Goal: Information Seeking & Learning: Learn about a topic

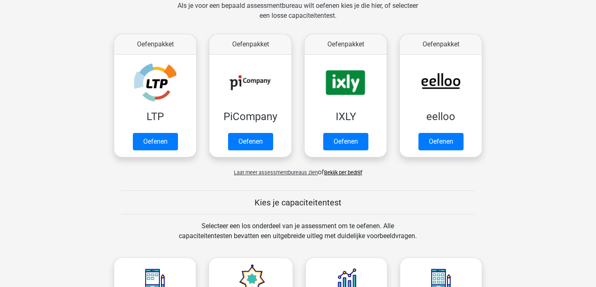
scroll to position [137, 0]
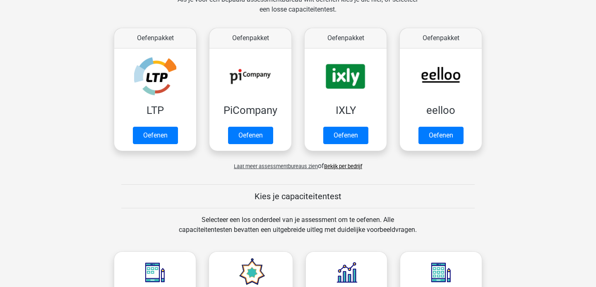
click at [260, 169] on div "Laat meer assessmentbureaus zien of Bekijk per bedrijf" at bounding box center [298, 162] width 381 height 17
click at [261, 168] on span "Laat meer assessmentbureaus zien" at bounding box center [276, 166] width 84 height 6
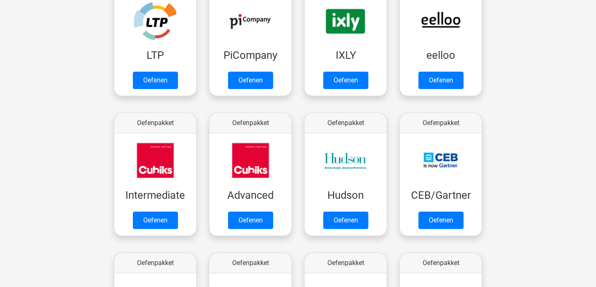
scroll to position [193, 0]
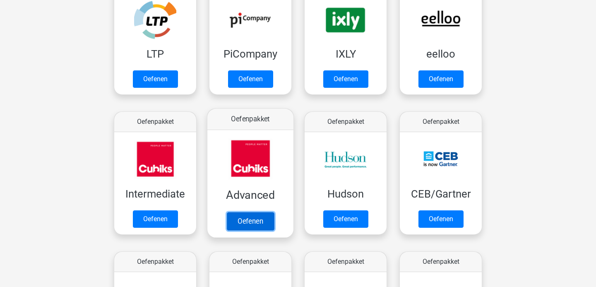
click at [248, 222] on link "Oefenen" at bounding box center [250, 221] width 47 height 18
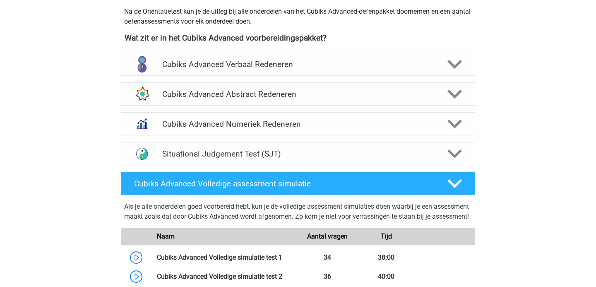
scroll to position [297, 0]
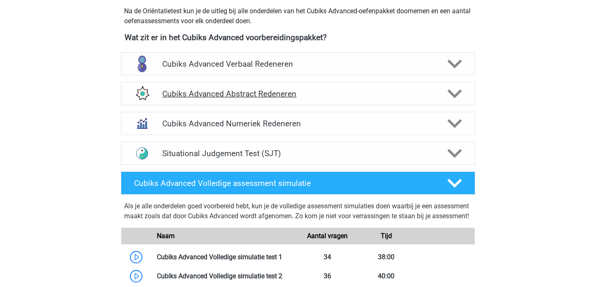
click at [262, 97] on h4 "Cubiks Advanced Abstract Redeneren" at bounding box center [297, 94] width 271 height 10
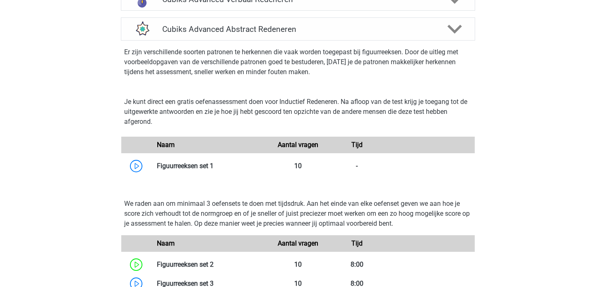
scroll to position [447, 0]
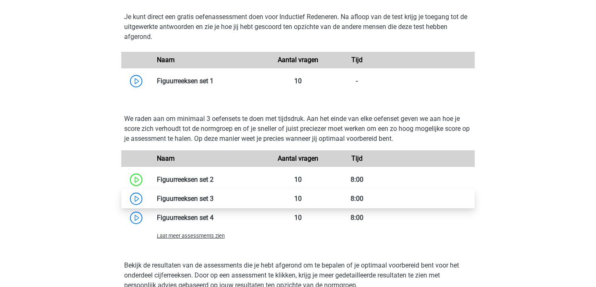
click at [214, 199] on link at bounding box center [214, 199] width 0 height 8
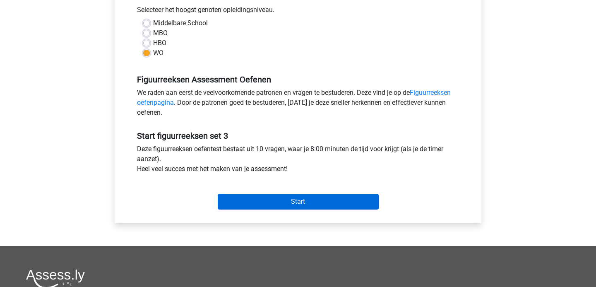
scroll to position [191, 0]
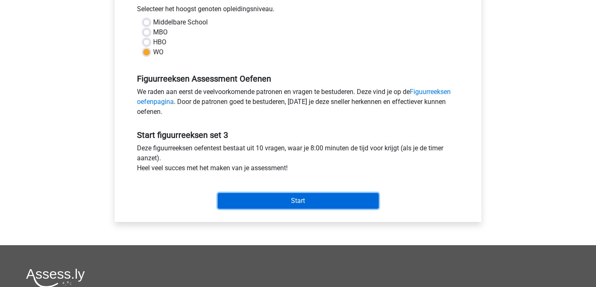
click at [244, 197] on input "Start" at bounding box center [298, 201] width 161 height 16
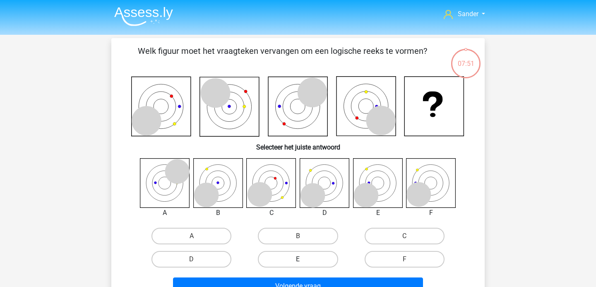
click at [307, 265] on label "E" at bounding box center [298, 259] width 80 height 17
click at [304, 265] on input "E" at bounding box center [300, 261] width 5 height 5
radio input "true"
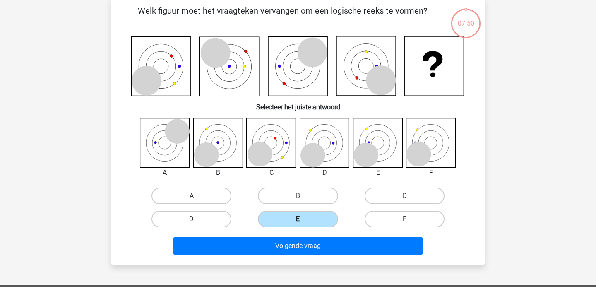
click at [307, 265] on div "Sander sanderwijdh@gmail.com Nederlands English" at bounding box center [298, 231] width 596 height 543
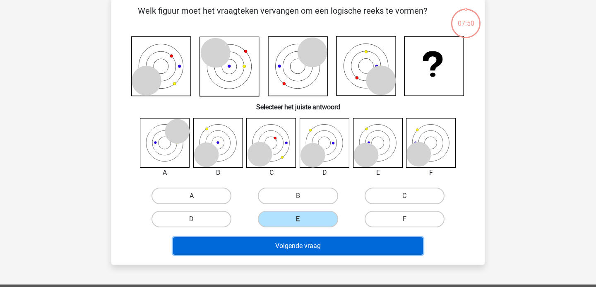
click at [310, 246] on button "Volgende vraag" at bounding box center [298, 245] width 251 height 17
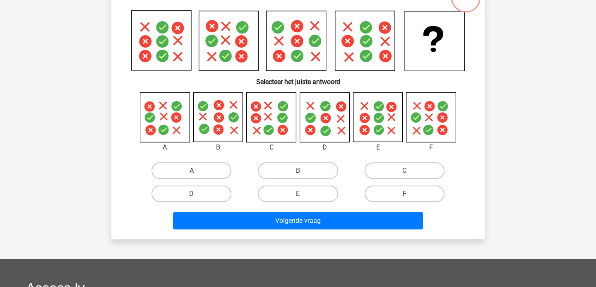
scroll to position [68, 0]
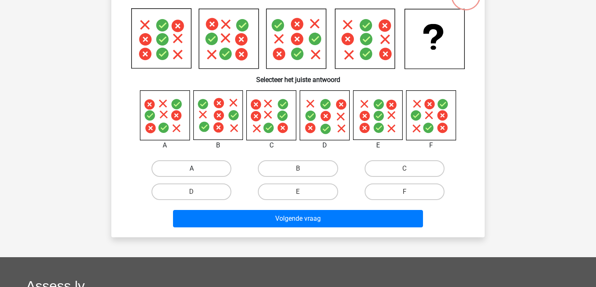
click at [199, 170] on label "A" at bounding box center [192, 168] width 80 height 17
click at [197, 170] on input "A" at bounding box center [194, 171] width 5 height 5
radio input "true"
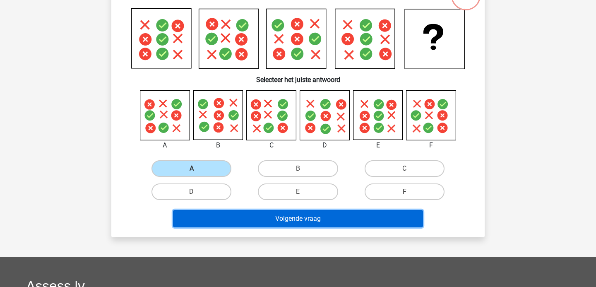
click at [240, 224] on button "Volgende vraag" at bounding box center [298, 218] width 251 height 17
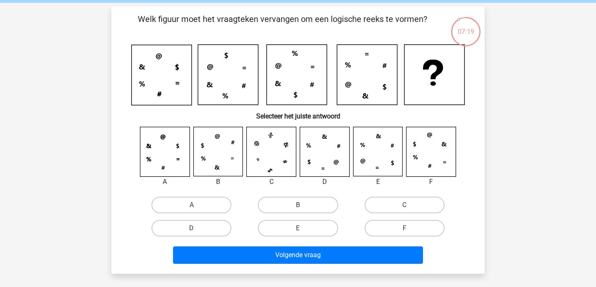
scroll to position [34, 0]
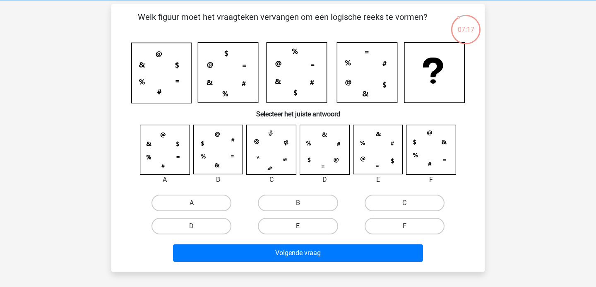
click at [305, 227] on label "E" at bounding box center [298, 226] width 80 height 17
click at [304, 227] on input "E" at bounding box center [300, 228] width 5 height 5
radio input "true"
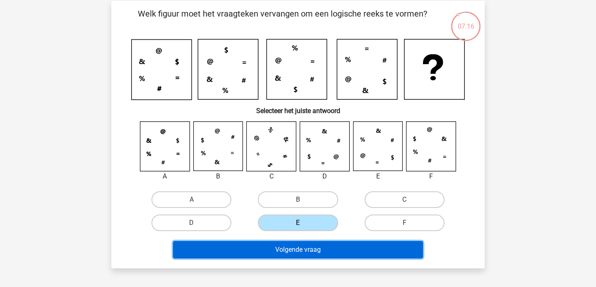
click at [310, 244] on button "Volgende vraag" at bounding box center [298, 249] width 251 height 17
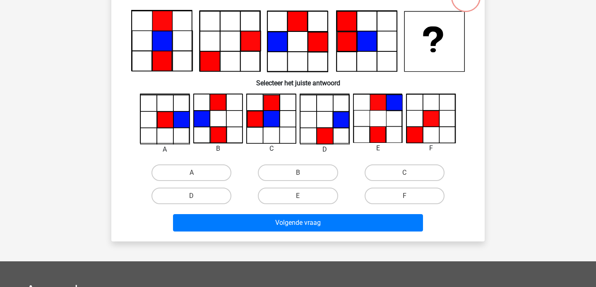
scroll to position [63, 0]
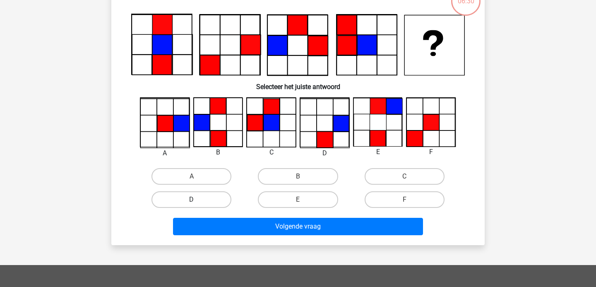
click at [217, 198] on label "D" at bounding box center [192, 199] width 80 height 17
click at [197, 200] on input "D" at bounding box center [194, 202] width 5 height 5
radio input "true"
click at [254, 238] on div "Volgende vraag" at bounding box center [298, 228] width 320 height 21
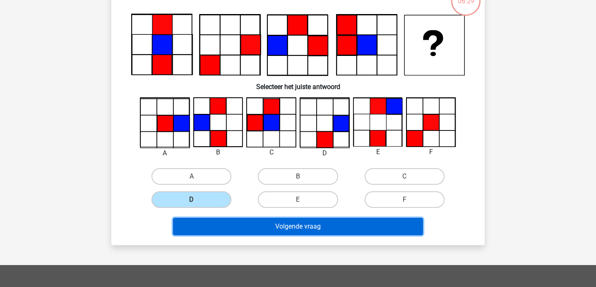
click at [255, 230] on button "Volgende vraag" at bounding box center [298, 226] width 251 height 17
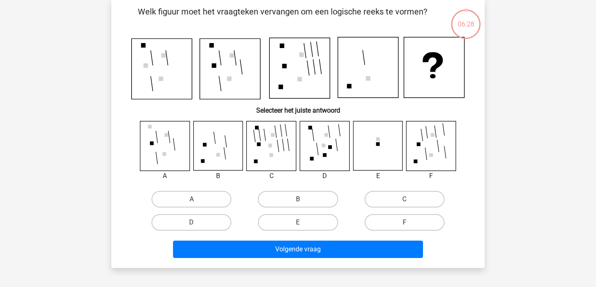
scroll to position [38, 0]
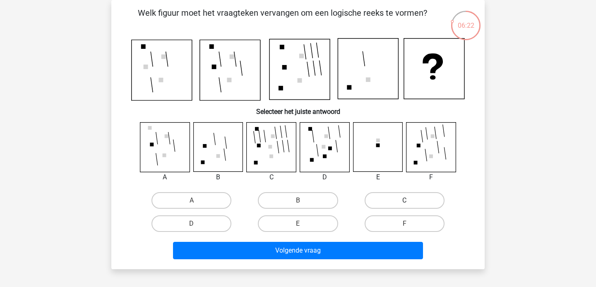
click at [415, 200] on label "C" at bounding box center [405, 200] width 80 height 17
click at [410, 200] on input "C" at bounding box center [407, 202] width 5 height 5
radio input "true"
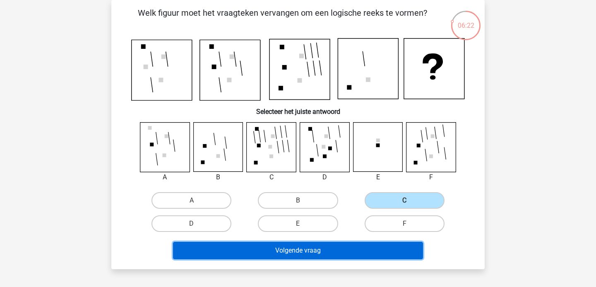
click at [386, 246] on button "Volgende vraag" at bounding box center [298, 250] width 251 height 17
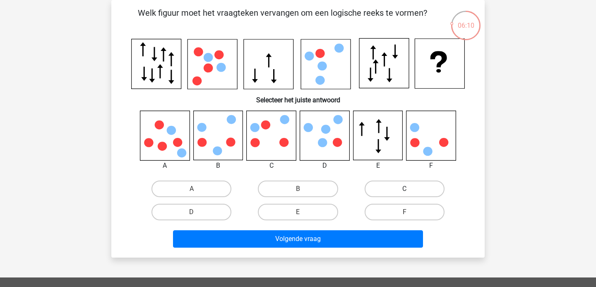
click at [376, 187] on label "C" at bounding box center [405, 189] width 80 height 17
click at [405, 189] on input "C" at bounding box center [407, 191] width 5 height 5
radio input "true"
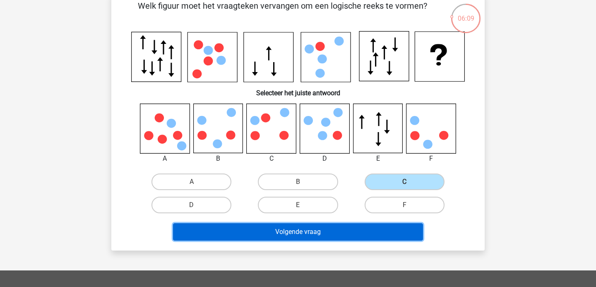
click at [362, 232] on button "Volgende vraag" at bounding box center [298, 231] width 251 height 17
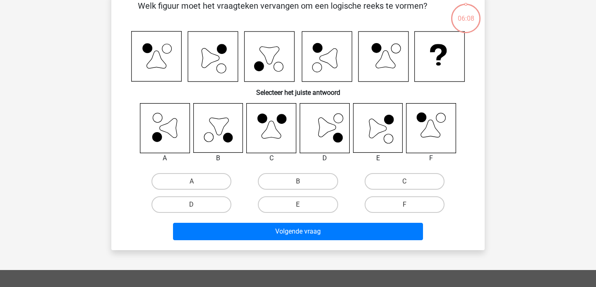
scroll to position [38, 0]
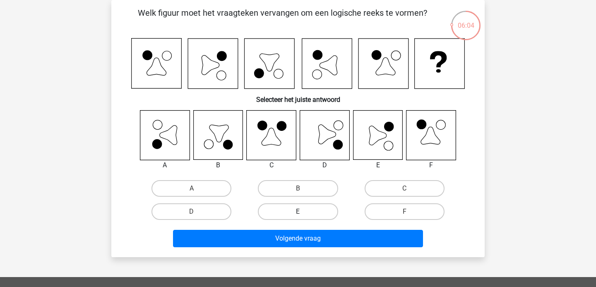
click at [311, 210] on label "E" at bounding box center [298, 211] width 80 height 17
click at [304, 212] on input "E" at bounding box center [300, 214] width 5 height 5
radio input "true"
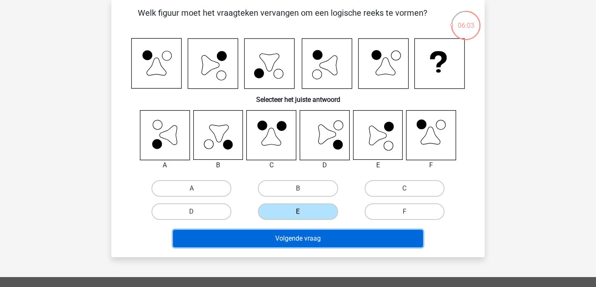
click at [317, 239] on button "Volgende vraag" at bounding box center [298, 238] width 251 height 17
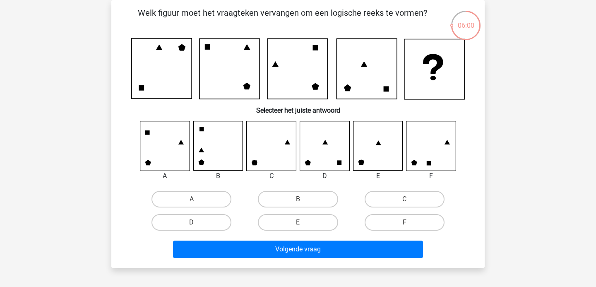
scroll to position [44, 0]
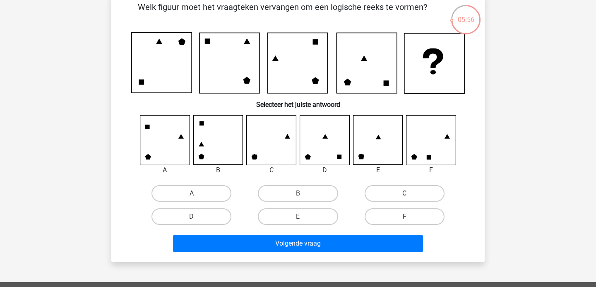
click at [386, 190] on label "C" at bounding box center [405, 193] width 80 height 17
click at [405, 193] on input "C" at bounding box center [407, 195] width 5 height 5
radio input "true"
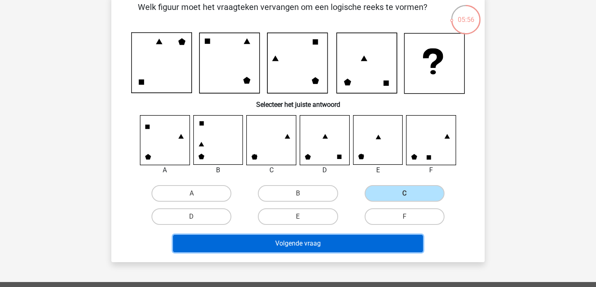
click at [366, 249] on button "Volgende vraag" at bounding box center [298, 243] width 251 height 17
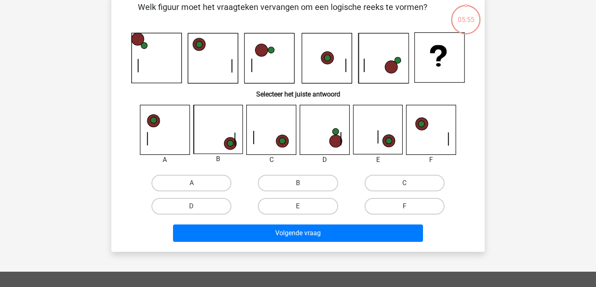
scroll to position [38, 0]
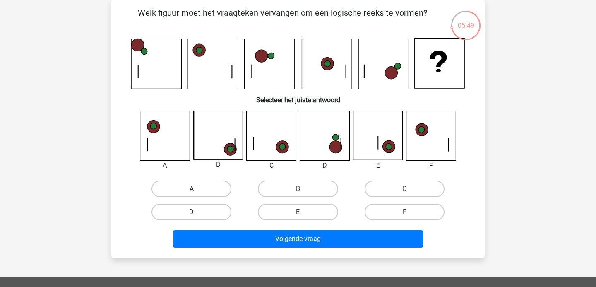
click at [291, 187] on label "B" at bounding box center [298, 189] width 80 height 17
click at [298, 189] on input "B" at bounding box center [300, 191] width 5 height 5
radio input "true"
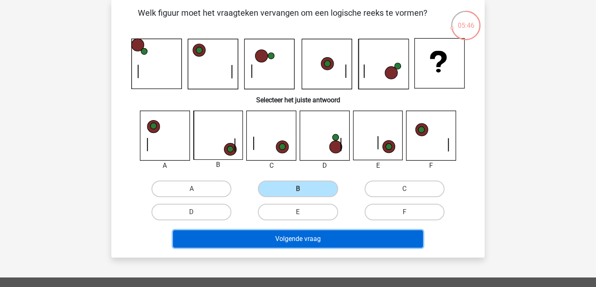
click at [301, 237] on button "Volgende vraag" at bounding box center [298, 238] width 251 height 17
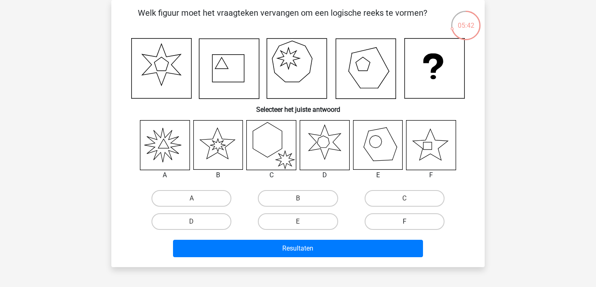
click at [386, 222] on label "F" at bounding box center [405, 221] width 80 height 17
click at [405, 222] on input "F" at bounding box center [407, 224] width 5 height 5
radio input "true"
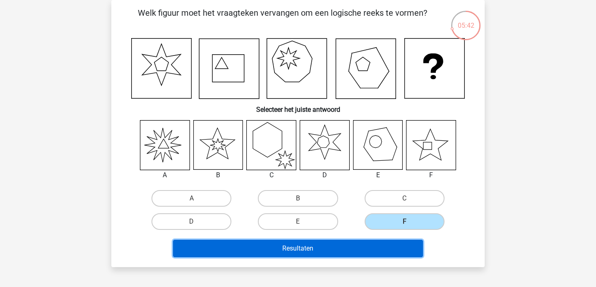
click at [384, 251] on button "Resultaten" at bounding box center [298, 248] width 251 height 17
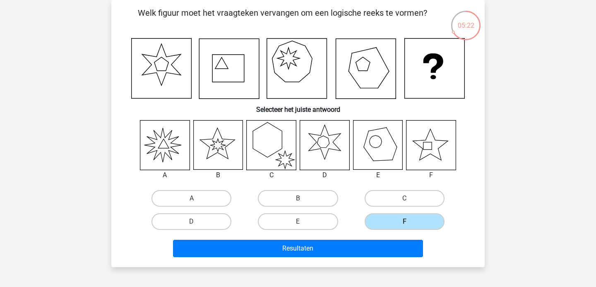
scroll to position [0, 0]
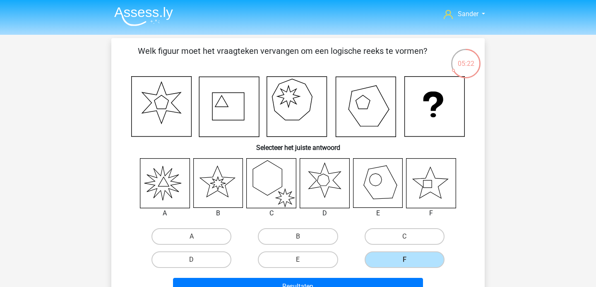
click at [142, 10] on img at bounding box center [143, 16] width 59 height 19
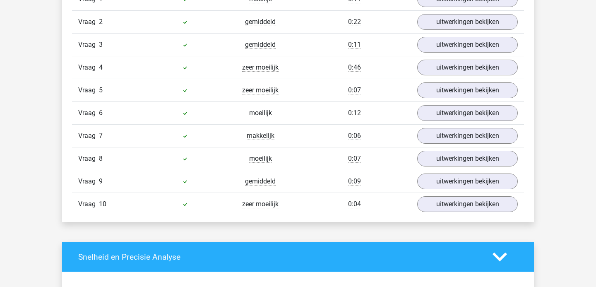
scroll to position [555, 0]
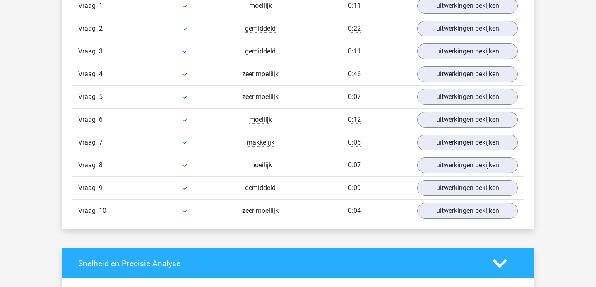
click at [453, 220] on div "Vraag 10 zeer moeilijk 0:04 uitwerkingen bekijken" at bounding box center [298, 210] width 452 height 23
click at [453, 212] on link "uitwerkingen bekijken" at bounding box center [468, 211] width 116 height 18
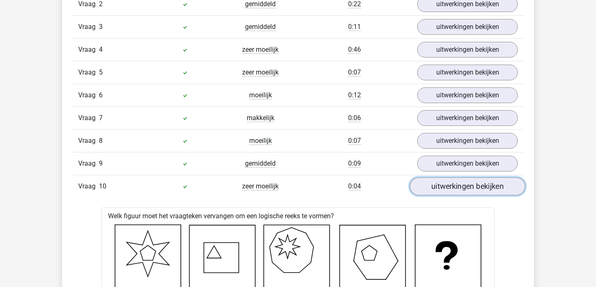
scroll to position [564, 0]
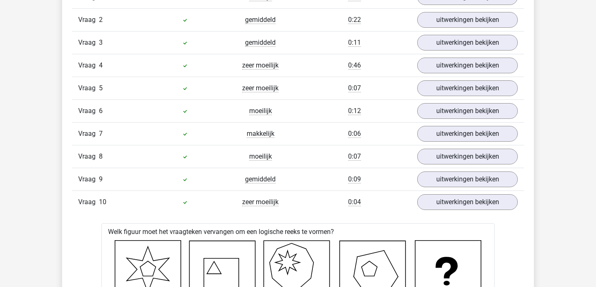
click at [449, 77] on div "Vraag 5 zeer moeilijk 0:07 uitwerkingen bekijken" at bounding box center [298, 88] width 452 height 23
click at [448, 90] on link "uitwerkingen bekijken" at bounding box center [468, 88] width 116 height 18
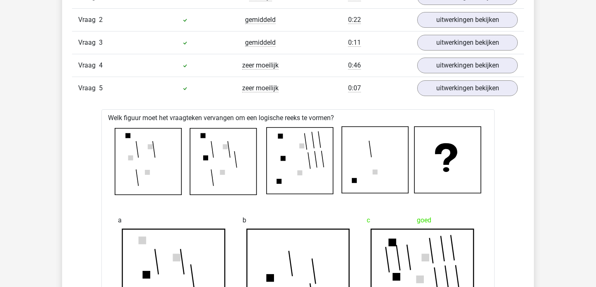
click at [448, 75] on div "Vraag 4 zeer moeilijk 0:46 uitwerkingen bekijken" at bounding box center [298, 65] width 452 height 23
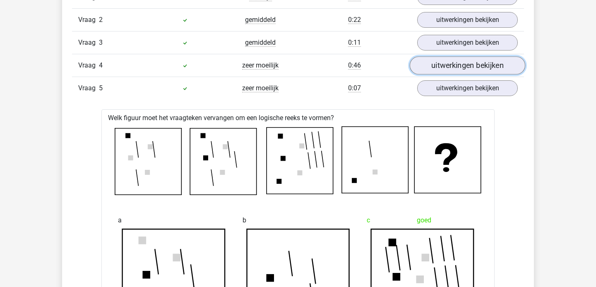
click at [448, 71] on link "uitwerkingen bekijken" at bounding box center [468, 65] width 116 height 18
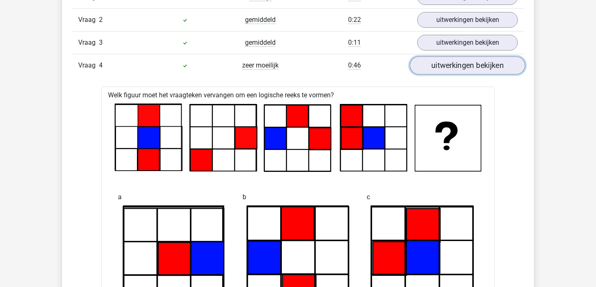
click at [448, 71] on link "uitwerkingen bekijken" at bounding box center [468, 65] width 116 height 18
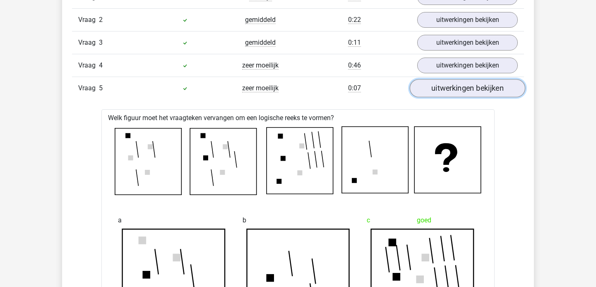
click at [449, 86] on link "uitwerkingen bekijken" at bounding box center [468, 88] width 116 height 18
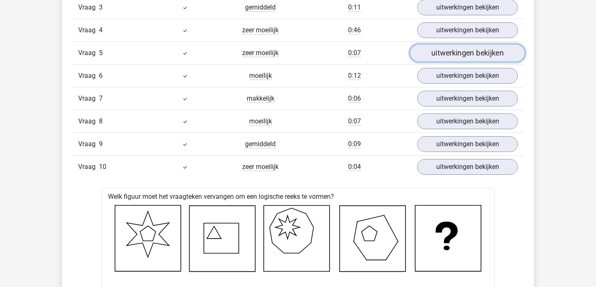
scroll to position [600, 0]
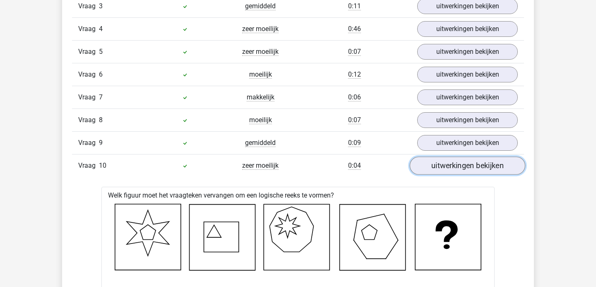
click at [452, 166] on link "uitwerkingen bekijken" at bounding box center [468, 166] width 116 height 18
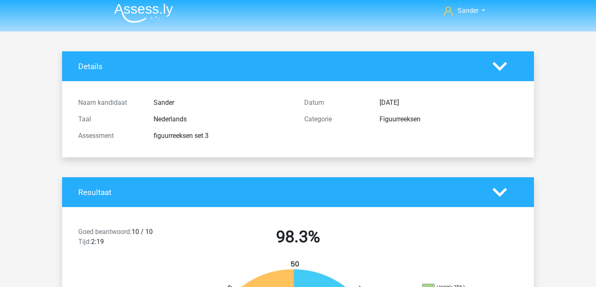
scroll to position [0, 0]
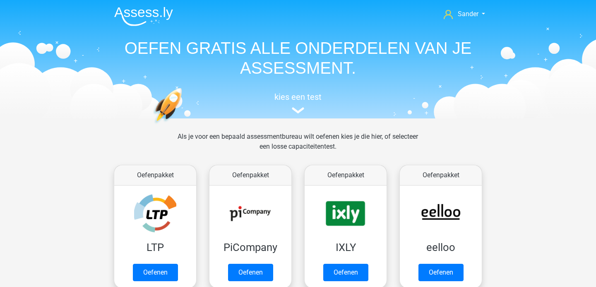
scroll to position [171, 0]
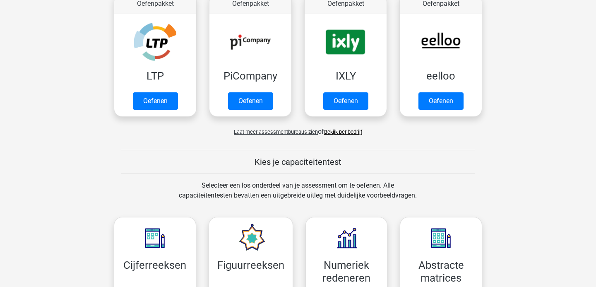
click at [266, 134] on span "Laat meer assessmentbureaus zien" at bounding box center [276, 132] width 84 height 6
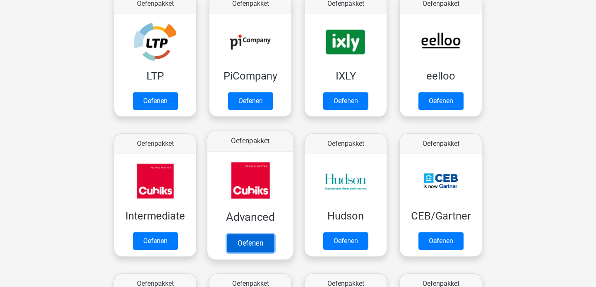
click at [242, 234] on link "Oefenen" at bounding box center [250, 243] width 47 height 18
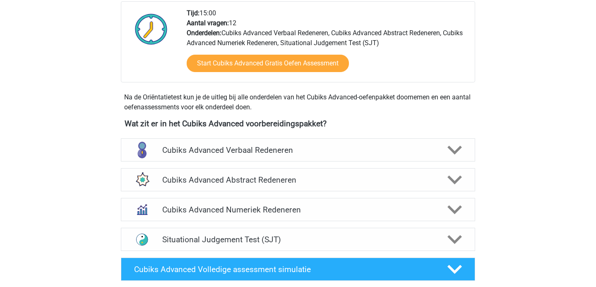
scroll to position [227, 0]
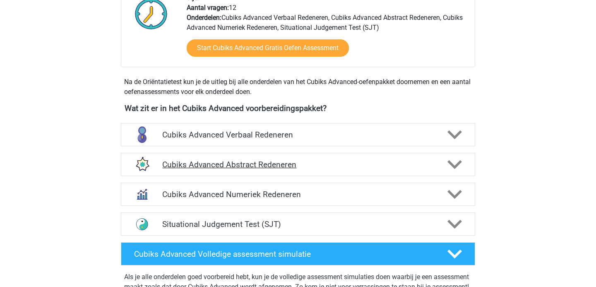
click at [253, 167] on h4 "Cubiks Advanced Abstract Redeneren" at bounding box center [297, 165] width 271 height 10
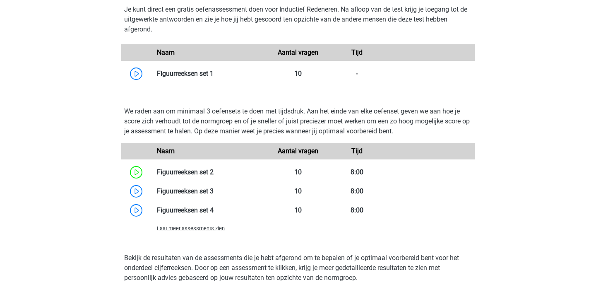
scroll to position [461, 0]
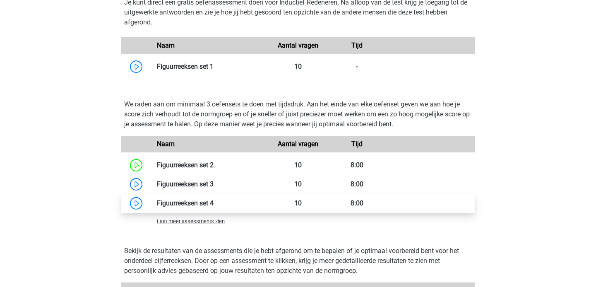
click at [214, 207] on link at bounding box center [214, 203] width 0 height 8
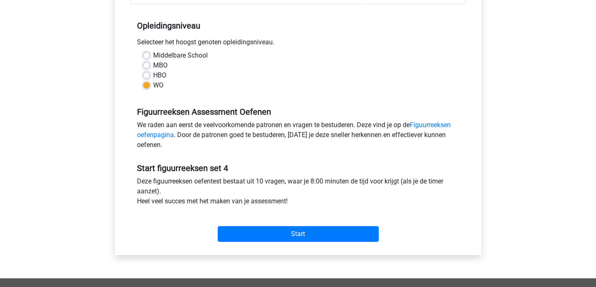
scroll to position [164, 0]
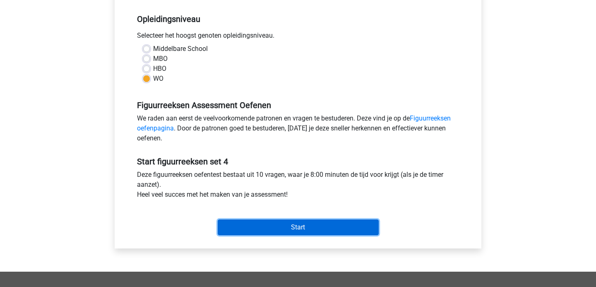
click at [288, 225] on input "Start" at bounding box center [298, 228] width 161 height 16
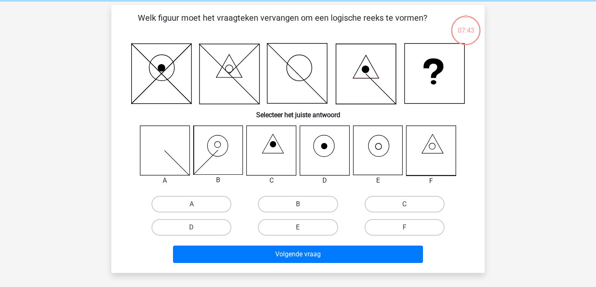
scroll to position [34, 0]
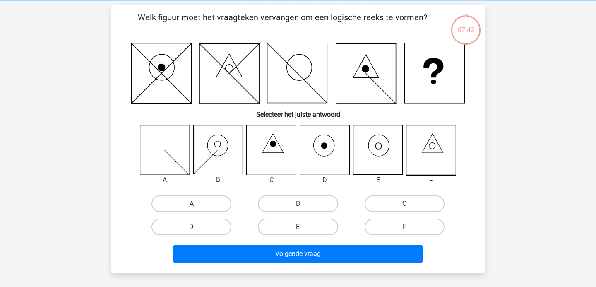
click at [311, 225] on label "E" at bounding box center [298, 227] width 80 height 17
click at [304, 227] on input "E" at bounding box center [300, 229] width 5 height 5
radio input "true"
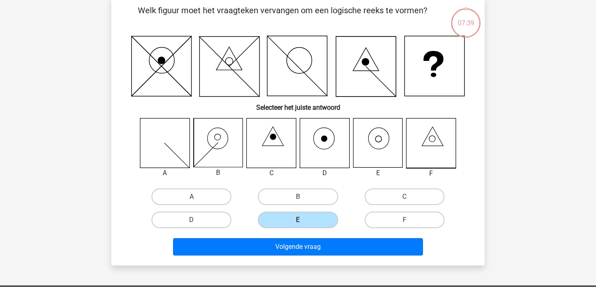
scroll to position [42, 0]
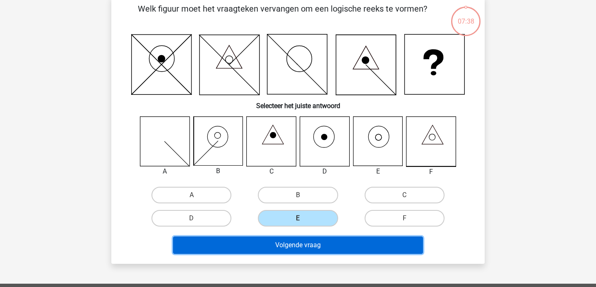
click at [340, 240] on button "Volgende vraag" at bounding box center [298, 245] width 251 height 17
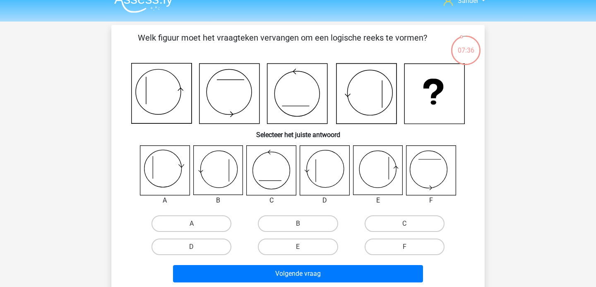
scroll to position [11, 0]
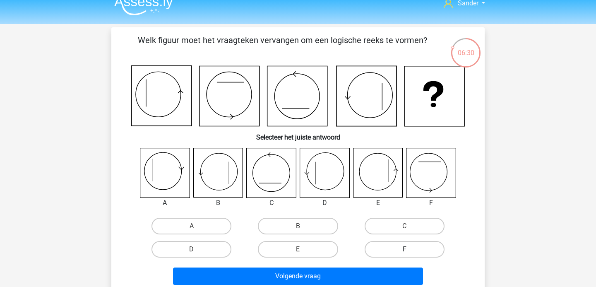
click at [409, 247] on label "F" at bounding box center [405, 249] width 80 height 17
click at [409, 249] on input "F" at bounding box center [407, 251] width 5 height 5
radio input "true"
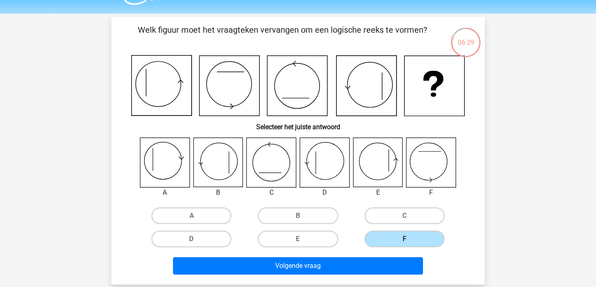
scroll to position [23, 0]
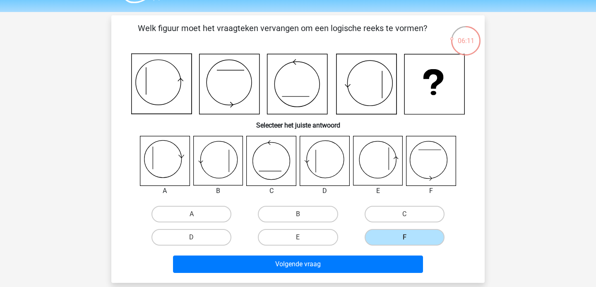
click at [300, 215] on input "B" at bounding box center [300, 216] width 5 height 5
radio input "true"
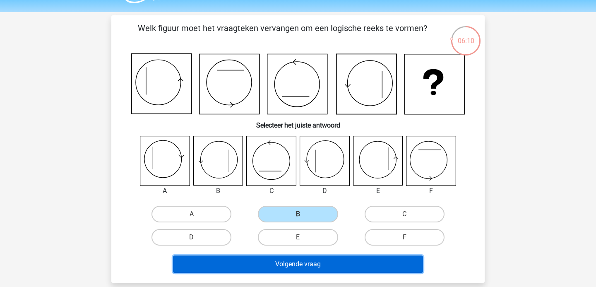
click at [299, 260] on button "Volgende vraag" at bounding box center [298, 264] width 251 height 17
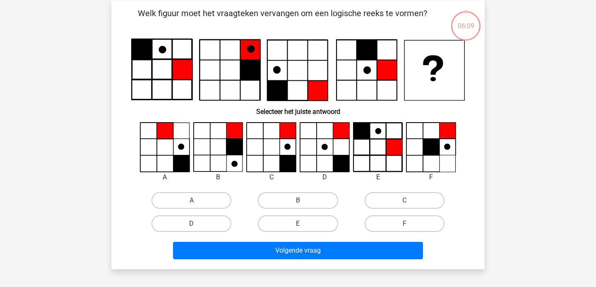
scroll to position [38, 0]
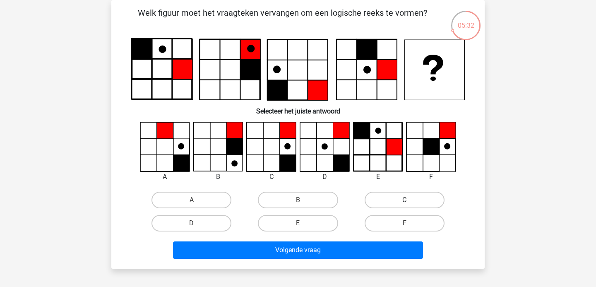
click at [412, 202] on label "C" at bounding box center [405, 200] width 80 height 17
click at [410, 202] on input "C" at bounding box center [407, 202] width 5 height 5
radio input "true"
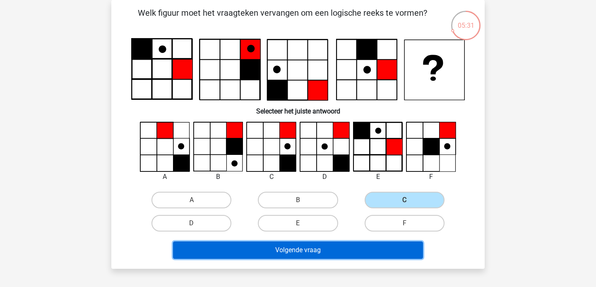
click at [381, 254] on button "Volgende vraag" at bounding box center [298, 249] width 251 height 17
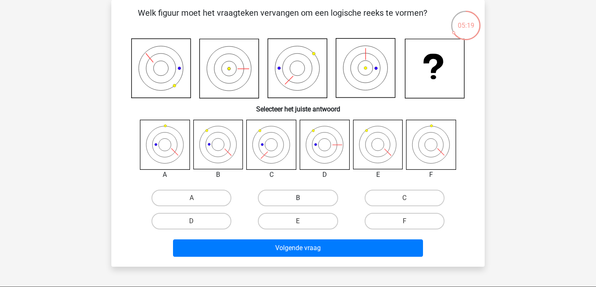
click at [304, 197] on label "B" at bounding box center [298, 198] width 80 height 17
click at [304, 198] on input "B" at bounding box center [300, 200] width 5 height 5
radio input "true"
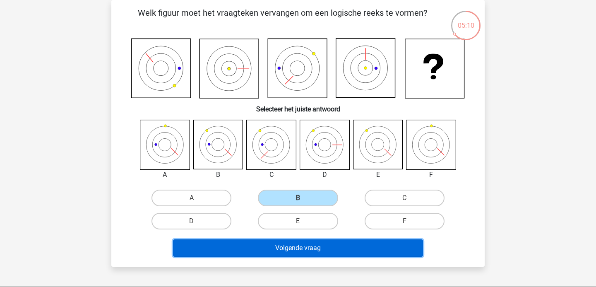
click at [292, 246] on button "Volgende vraag" at bounding box center [298, 247] width 251 height 17
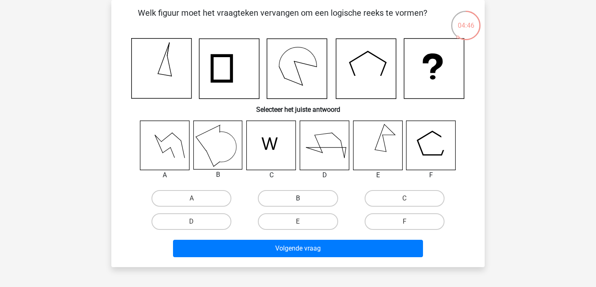
click at [313, 199] on label "B" at bounding box center [298, 198] width 80 height 17
click at [304, 199] on input "B" at bounding box center [300, 200] width 5 height 5
radio input "true"
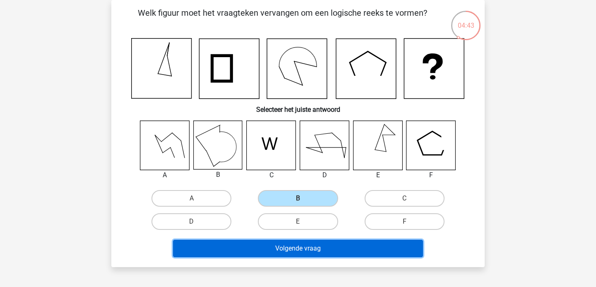
click at [353, 246] on button "Volgende vraag" at bounding box center [298, 248] width 251 height 17
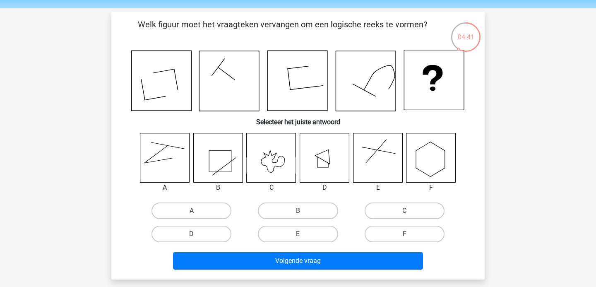
scroll to position [24, 0]
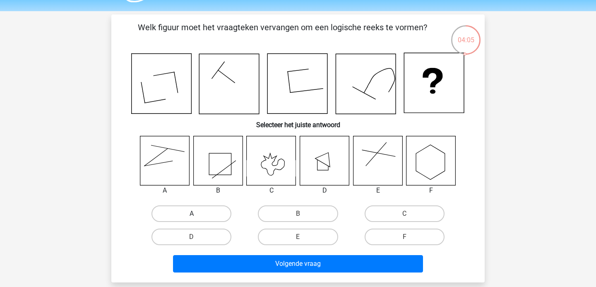
click at [222, 214] on label "A" at bounding box center [192, 213] width 80 height 17
click at [197, 214] on input "A" at bounding box center [194, 216] width 5 height 5
radio input "true"
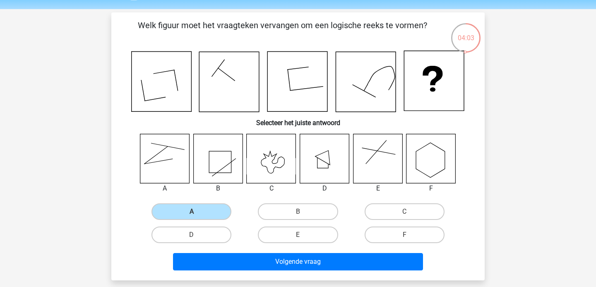
scroll to position [31, 0]
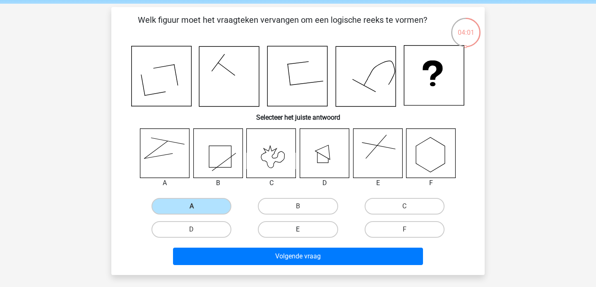
click at [304, 226] on label "E" at bounding box center [298, 229] width 80 height 17
click at [304, 229] on input "E" at bounding box center [300, 231] width 5 height 5
radio input "true"
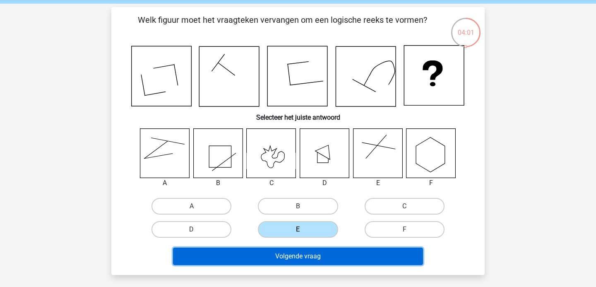
click at [302, 265] on button "Volgende vraag" at bounding box center [298, 256] width 251 height 17
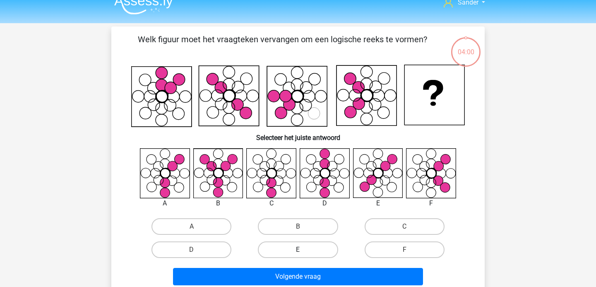
scroll to position [11, 0]
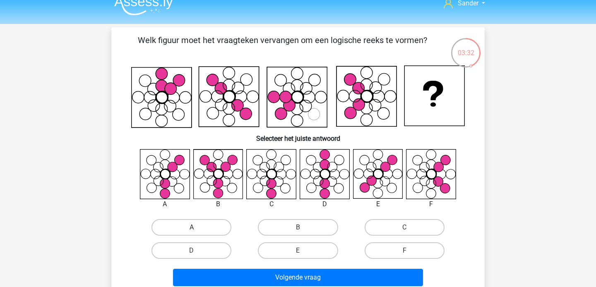
click at [205, 230] on label "A" at bounding box center [192, 227] width 80 height 17
click at [197, 230] on input "A" at bounding box center [194, 229] width 5 height 5
radio input "true"
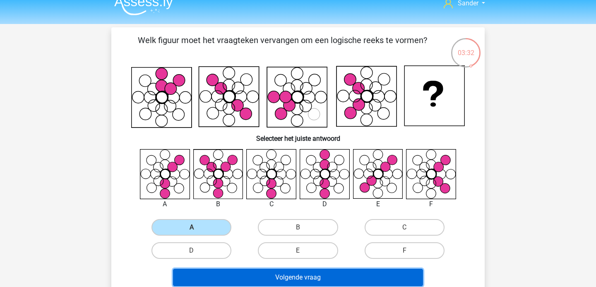
click at [227, 271] on button "Volgende vraag" at bounding box center [298, 277] width 251 height 17
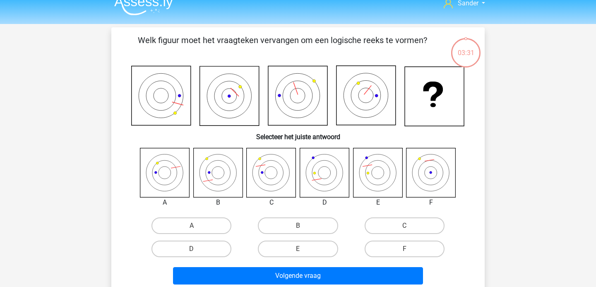
scroll to position [38, 0]
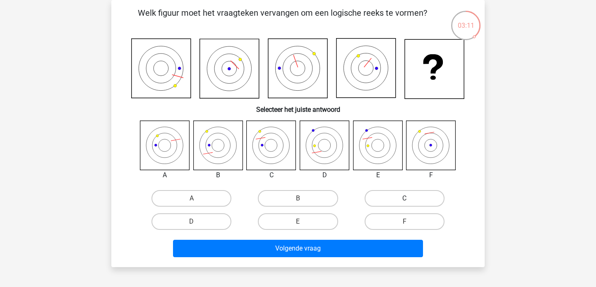
click at [396, 196] on label "C" at bounding box center [405, 198] width 80 height 17
click at [405, 198] on input "C" at bounding box center [407, 200] width 5 height 5
radio input "true"
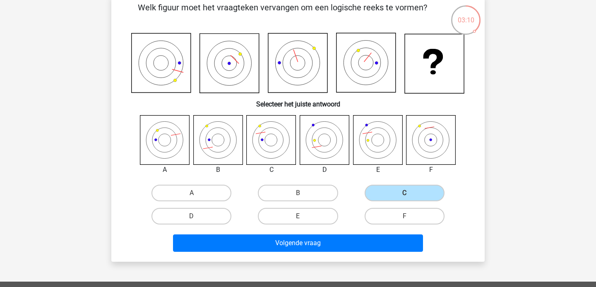
scroll to position [45, 0]
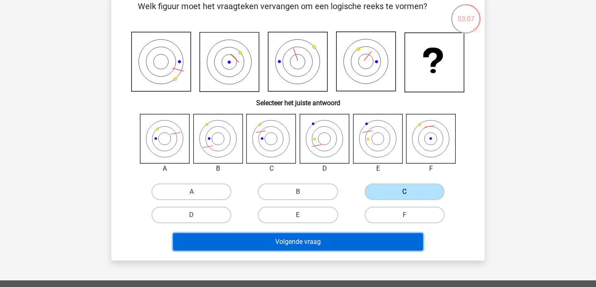
click at [315, 245] on button "Volgende vraag" at bounding box center [298, 241] width 251 height 17
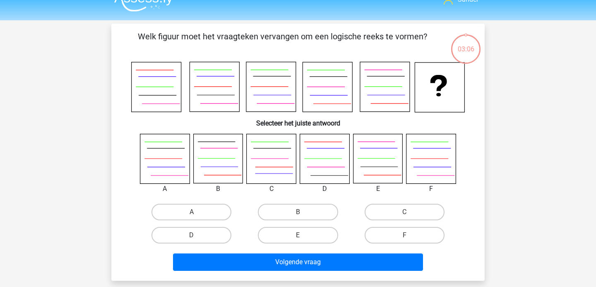
scroll to position [0, 0]
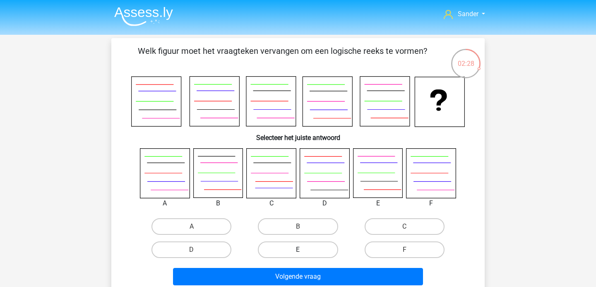
click at [294, 246] on label "E" at bounding box center [298, 249] width 80 height 17
click at [298, 250] on input "E" at bounding box center [300, 252] width 5 height 5
radio input "true"
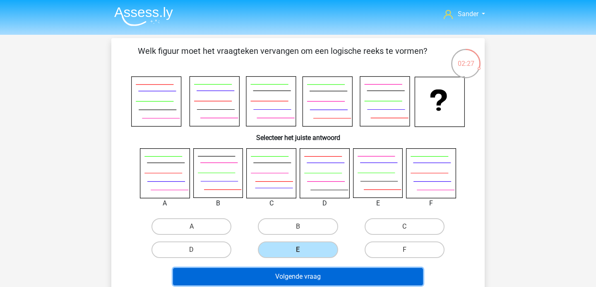
click at [300, 273] on button "Volgende vraag" at bounding box center [298, 276] width 251 height 17
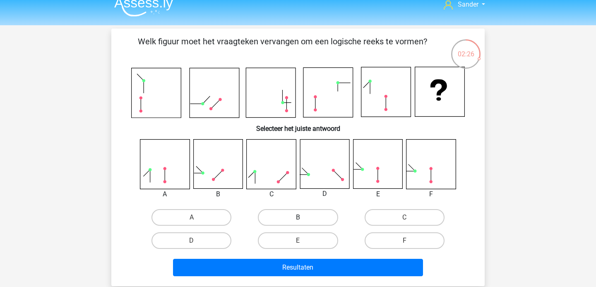
scroll to position [7, 0]
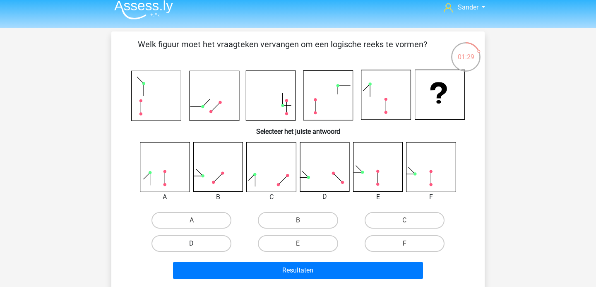
click at [208, 240] on label "D" at bounding box center [192, 243] width 80 height 17
click at [197, 244] on input "D" at bounding box center [194, 246] width 5 height 5
radio input "true"
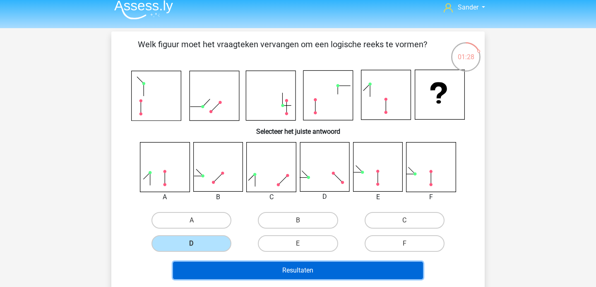
click at [219, 269] on button "Resultaten" at bounding box center [298, 270] width 251 height 17
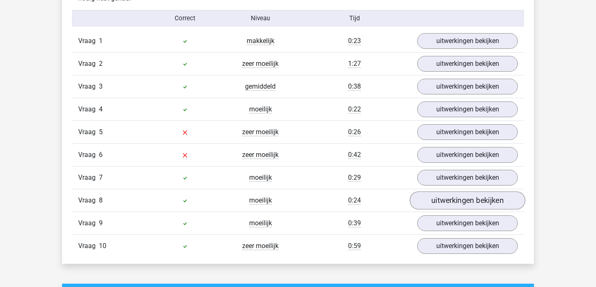
scroll to position [517, 0]
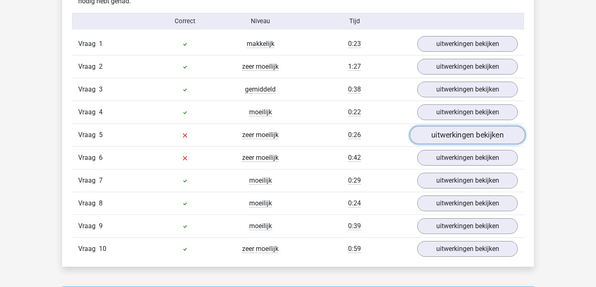
click at [445, 142] on link "uitwerkingen bekijken" at bounding box center [468, 135] width 116 height 18
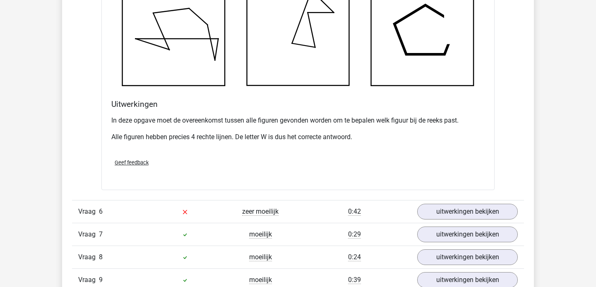
scroll to position [994, 0]
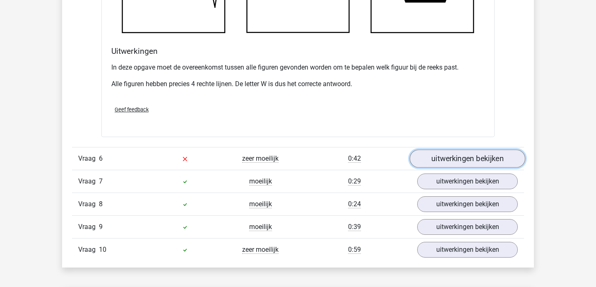
click at [434, 154] on link "uitwerkingen bekijken" at bounding box center [468, 159] width 116 height 18
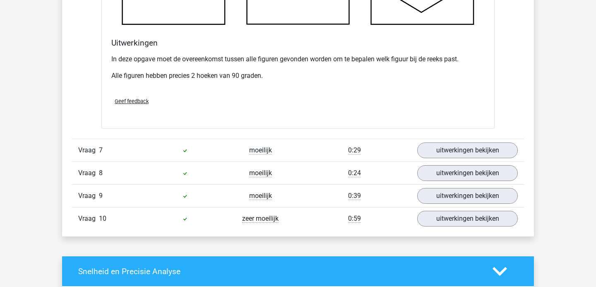
scroll to position [1542, 0]
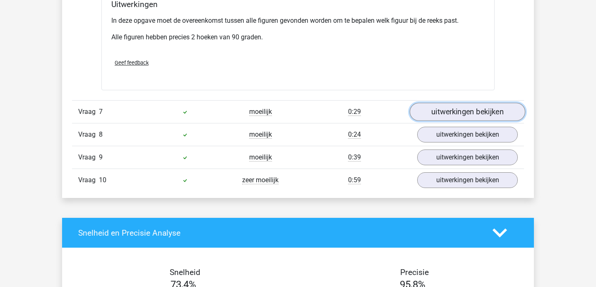
click at [452, 113] on link "uitwerkingen bekijken" at bounding box center [468, 112] width 116 height 18
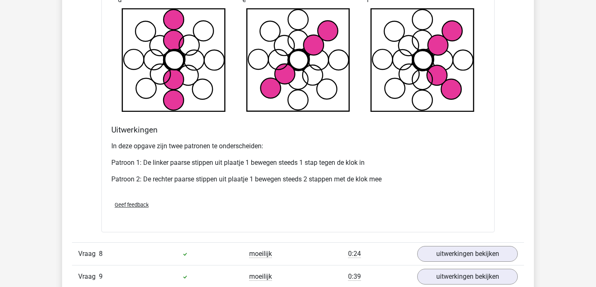
scroll to position [2045, 0]
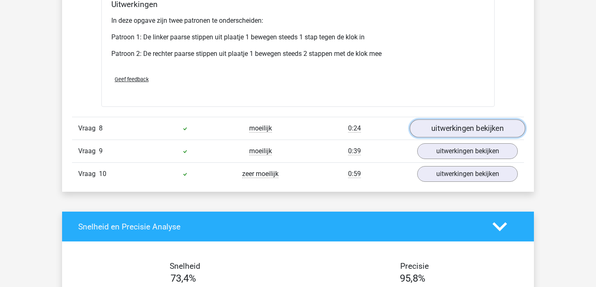
click at [453, 130] on link "uitwerkingen bekijken" at bounding box center [468, 128] width 116 height 18
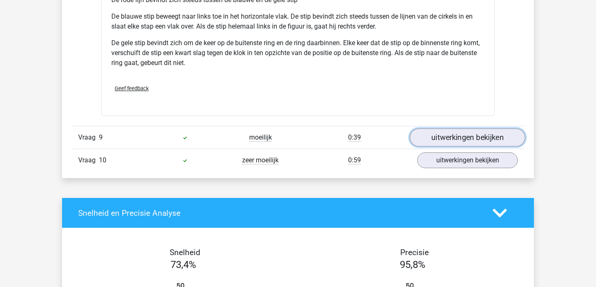
click at [452, 138] on link "uitwerkingen bekijken" at bounding box center [468, 137] width 116 height 18
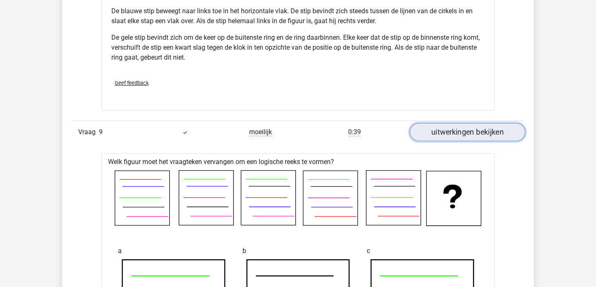
click at [452, 129] on link "uitwerkingen bekijken" at bounding box center [468, 132] width 116 height 18
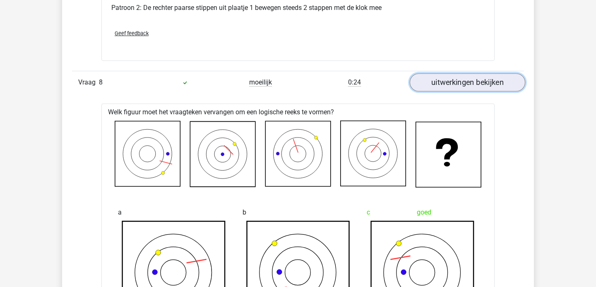
click at [456, 88] on link "uitwerkingen bekijken" at bounding box center [468, 82] width 116 height 18
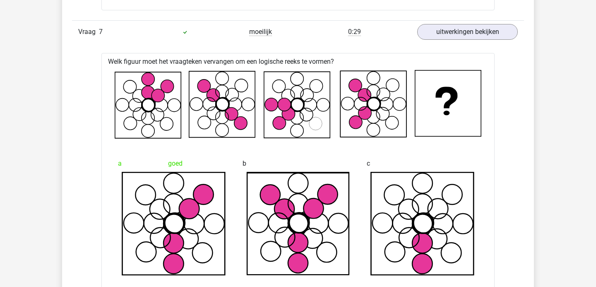
scroll to position [1617, 0]
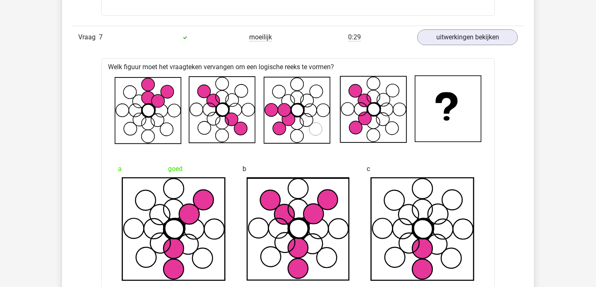
click at [461, 47] on div "Vraag 7 moeilijk 0:29 uitwerkingen bekijken" at bounding box center [298, 37] width 452 height 23
click at [461, 41] on link "uitwerkingen bekijken" at bounding box center [468, 38] width 116 height 18
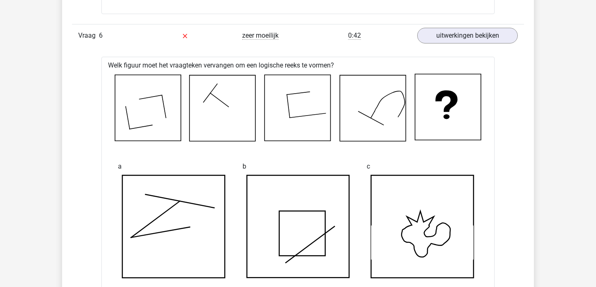
click at [465, 46] on div "Vraag 6 zeer moeilijk 0:42 uitwerkingen bekijken" at bounding box center [298, 35] width 452 height 23
click at [465, 40] on link "uitwerkingen bekijken" at bounding box center [468, 36] width 116 height 18
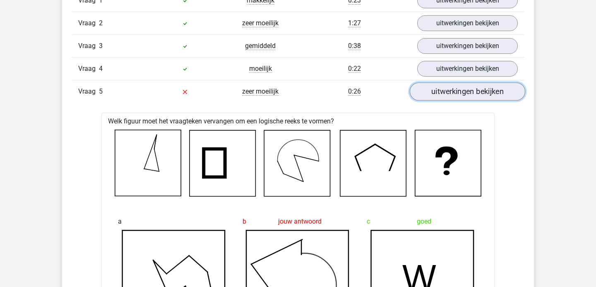
click at [475, 99] on link "uitwerkingen bekijken" at bounding box center [468, 91] width 116 height 18
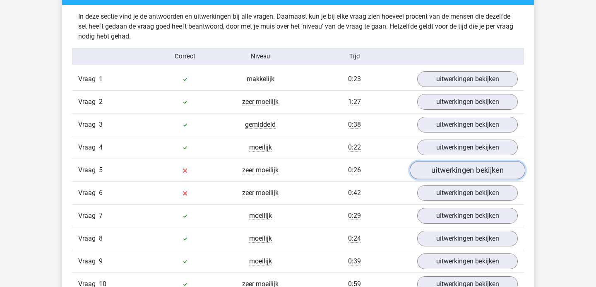
scroll to position [482, 0]
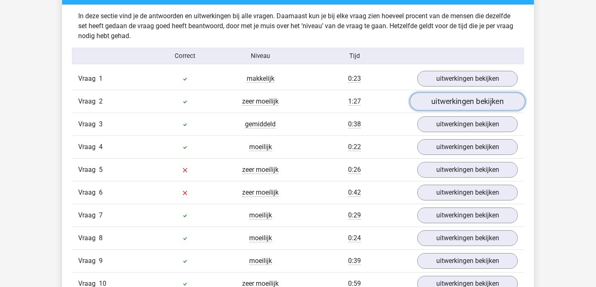
click at [472, 98] on link "uitwerkingen bekijken" at bounding box center [468, 101] width 116 height 18
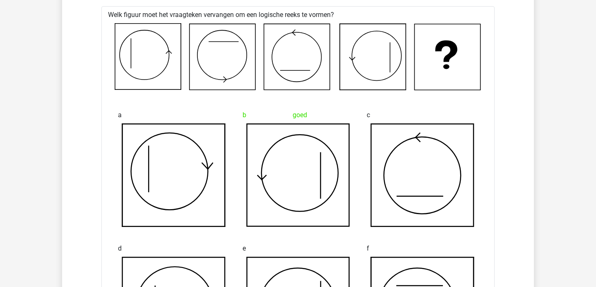
scroll to position [526, 0]
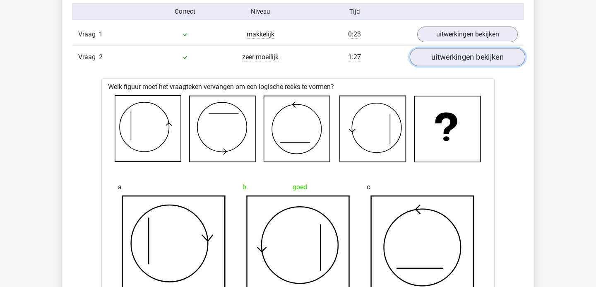
click at [455, 57] on link "uitwerkingen bekijken" at bounding box center [468, 57] width 116 height 18
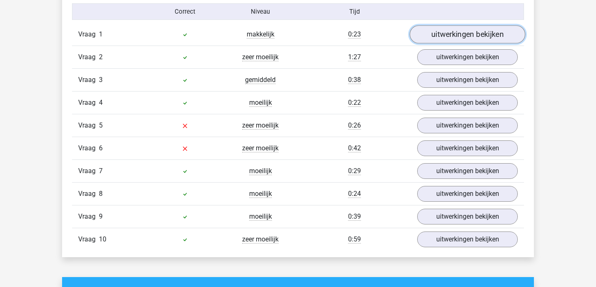
click at [454, 34] on link "uitwerkingen bekijken" at bounding box center [468, 34] width 116 height 18
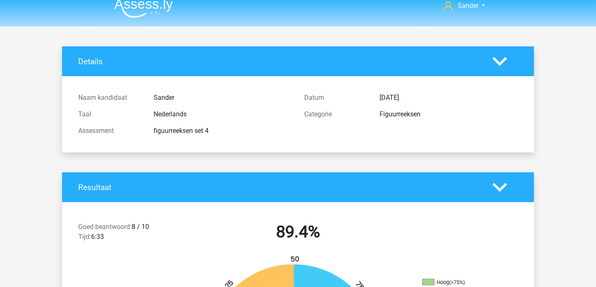
scroll to position [0, 0]
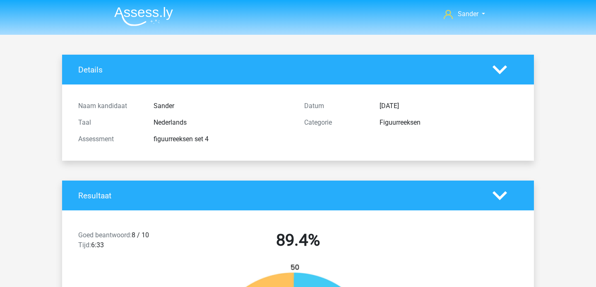
click at [152, 20] on img at bounding box center [143, 16] width 59 height 19
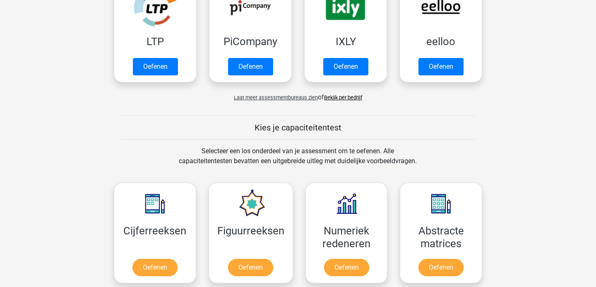
scroll to position [256, 0]
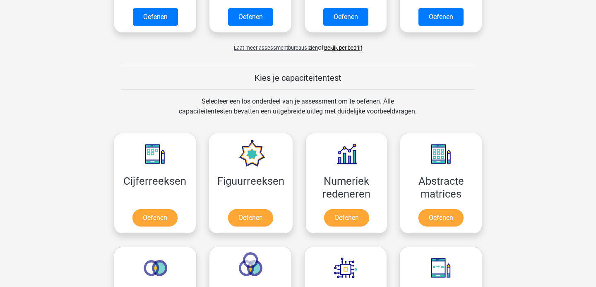
click at [287, 46] on span "Laat meer assessmentbureaus zien" at bounding box center [276, 48] width 84 height 6
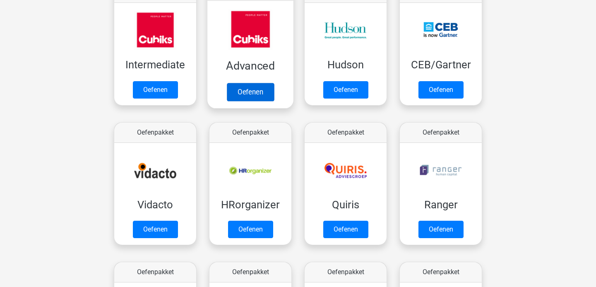
scroll to position [323, 0]
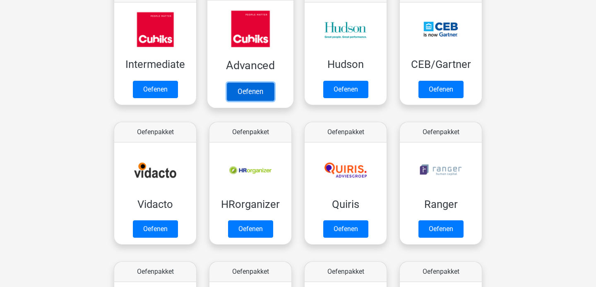
click at [254, 89] on link "Oefenen" at bounding box center [250, 91] width 47 height 18
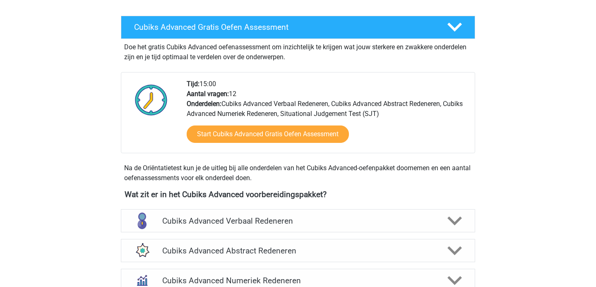
scroll to position [280, 0]
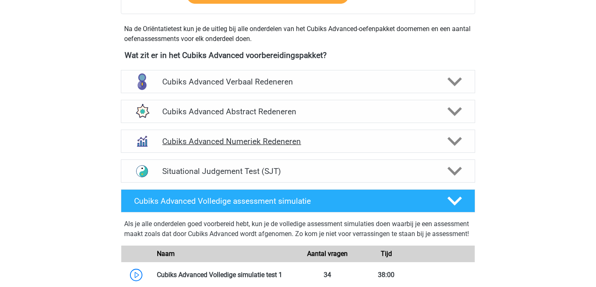
click at [274, 137] on h4 "Cubiks Advanced Numeriek Redeneren" at bounding box center [297, 142] width 271 height 10
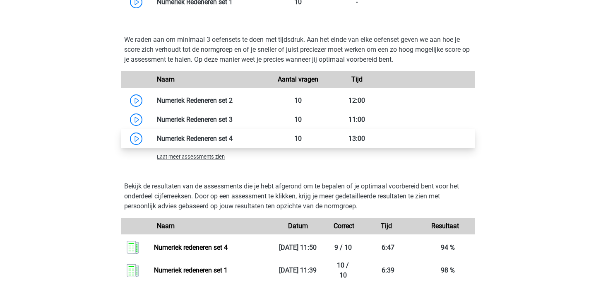
scroll to position [604, 0]
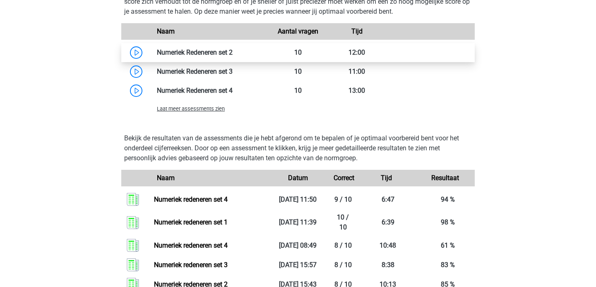
click at [233, 51] on link at bounding box center [233, 52] width 0 height 8
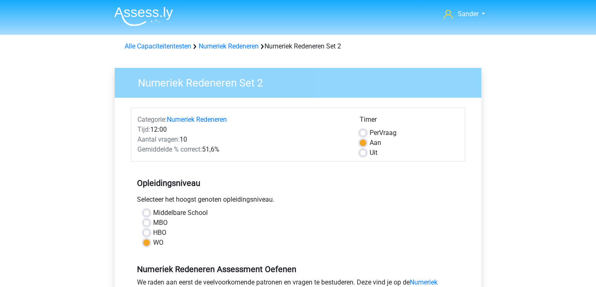
scroll to position [167, 0]
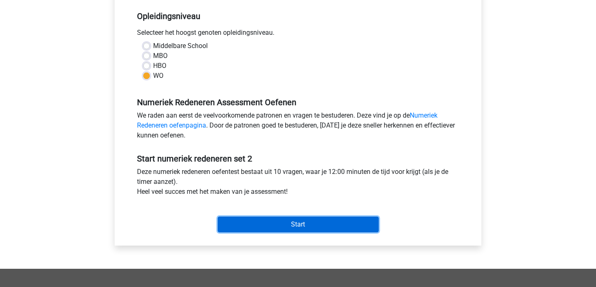
click at [262, 222] on input "Start" at bounding box center [298, 225] width 161 height 16
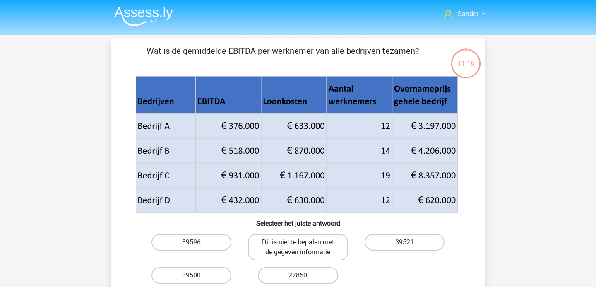
click at [279, 241] on label "Dit is niet te bepalen met de gegeven informatie" at bounding box center [298, 247] width 100 height 27
click at [298, 242] on input "Dit is niet te bepalen met de gegeven informatie" at bounding box center [300, 244] width 5 height 5
radio input "true"
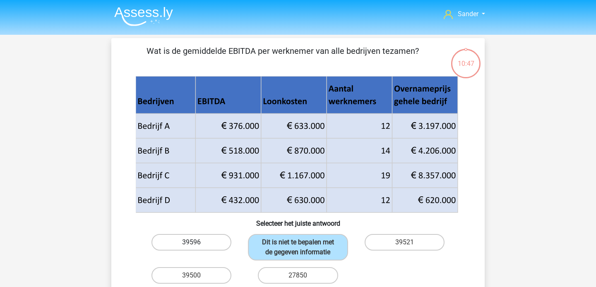
click at [210, 237] on label "39596" at bounding box center [192, 242] width 80 height 17
click at [197, 242] on input "39596" at bounding box center [194, 244] width 5 height 5
radio input "true"
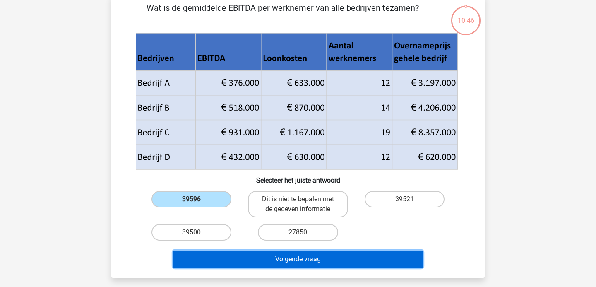
click at [247, 263] on button "Volgende vraag" at bounding box center [298, 259] width 251 height 17
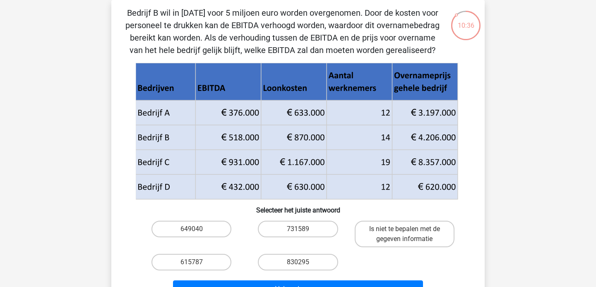
scroll to position [36, 0]
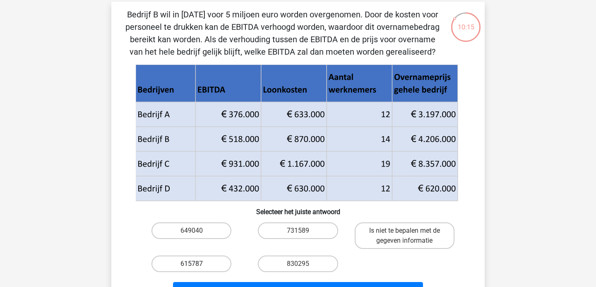
click at [207, 257] on label "615787" at bounding box center [192, 264] width 80 height 17
click at [197, 264] on input "615787" at bounding box center [194, 266] width 5 height 5
radio input "true"
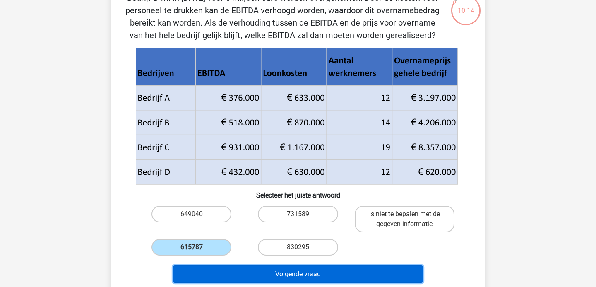
click at [208, 268] on button "Volgende vraag" at bounding box center [298, 273] width 251 height 17
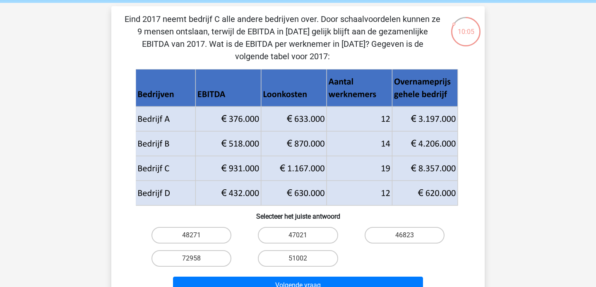
scroll to position [31, 0]
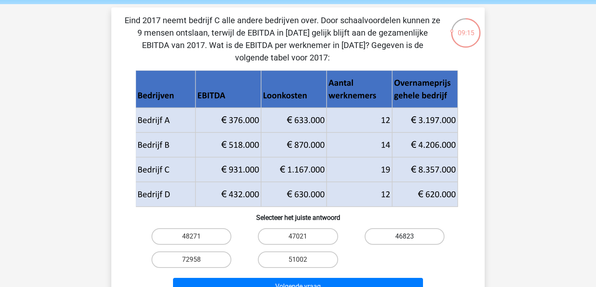
click at [366, 237] on label "46823" at bounding box center [405, 236] width 80 height 17
click at [405, 237] on input "46823" at bounding box center [407, 239] width 5 height 5
radio input "true"
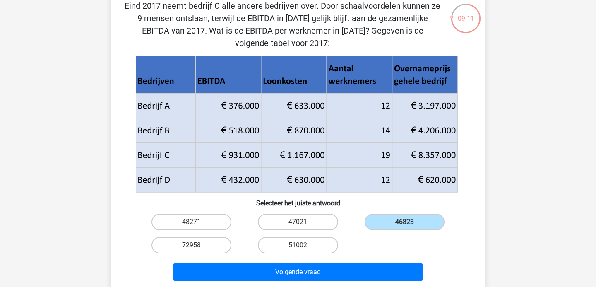
scroll to position [50, 0]
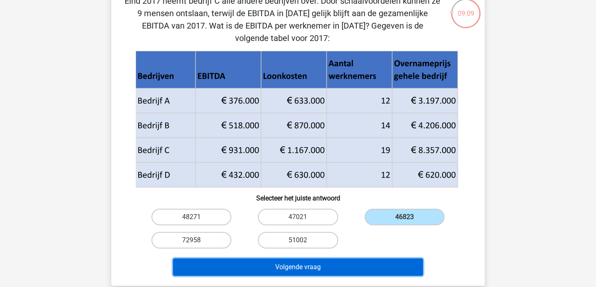
click at [338, 261] on button "Volgende vraag" at bounding box center [298, 266] width 251 height 17
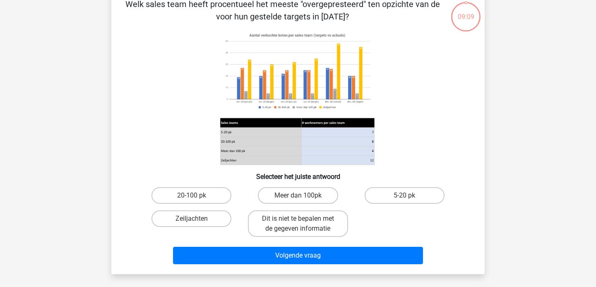
scroll to position [34, 0]
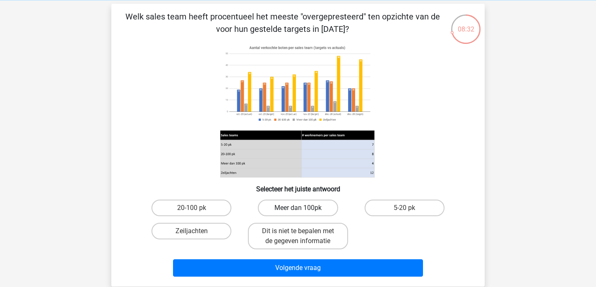
click at [331, 210] on label "Meer dan 100pk" at bounding box center [298, 208] width 80 height 17
click at [304, 210] on input "Meer dan 100pk" at bounding box center [300, 210] width 5 height 5
radio input "true"
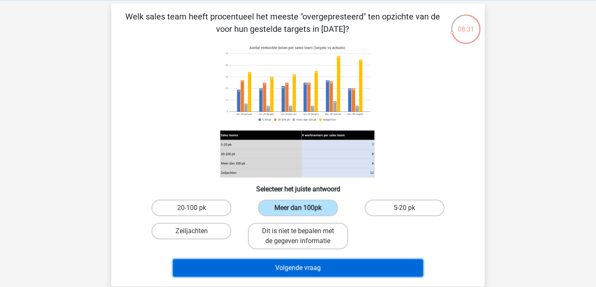
click at [330, 265] on button "Volgende vraag" at bounding box center [298, 267] width 251 height 17
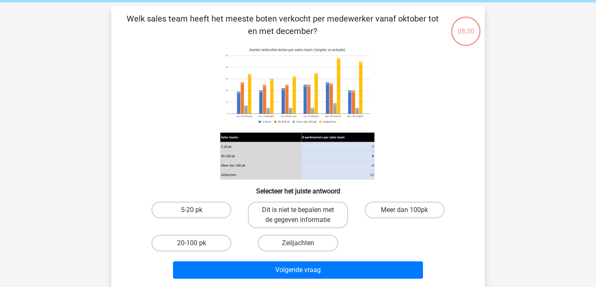
scroll to position [34, 0]
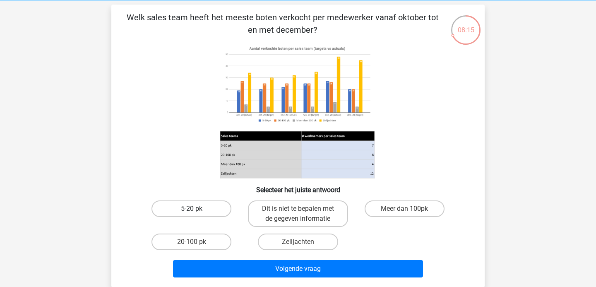
click at [199, 205] on label "5-20 pk" at bounding box center [192, 208] width 80 height 17
click at [197, 209] on input "5-20 pk" at bounding box center [194, 211] width 5 height 5
radio input "true"
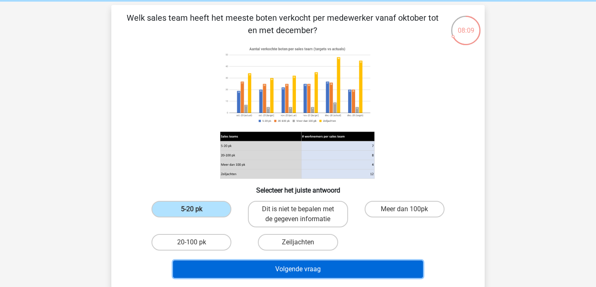
click at [345, 276] on button "Volgende vraag" at bounding box center [298, 269] width 251 height 17
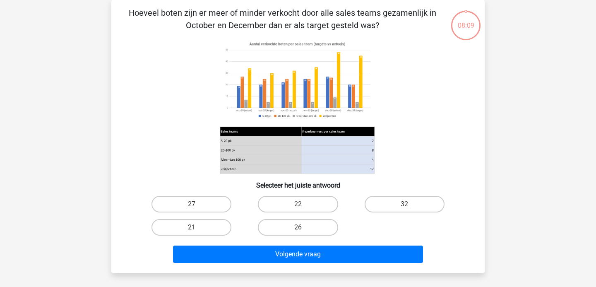
scroll to position [30, 0]
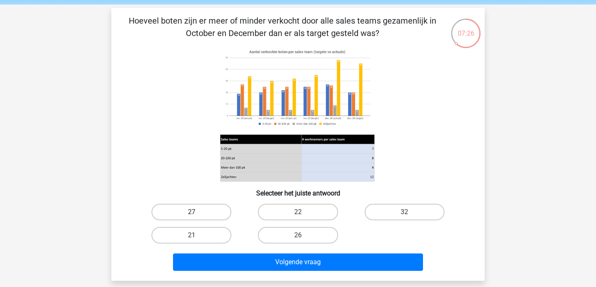
click at [179, 205] on label "27" at bounding box center [192, 212] width 80 height 17
click at [192, 212] on input "27" at bounding box center [194, 214] width 5 height 5
radio input "true"
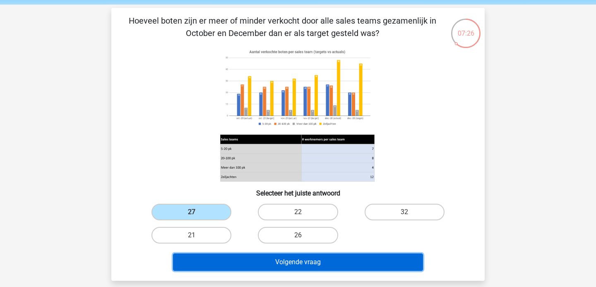
click at [223, 269] on button "Volgende vraag" at bounding box center [298, 261] width 251 height 17
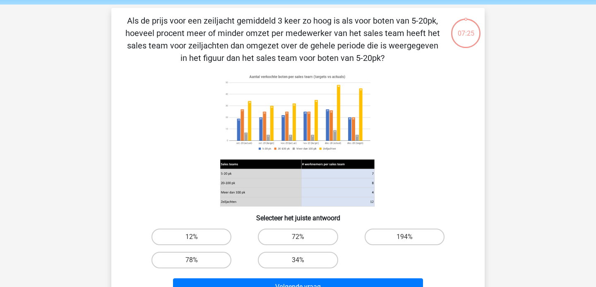
scroll to position [38, 0]
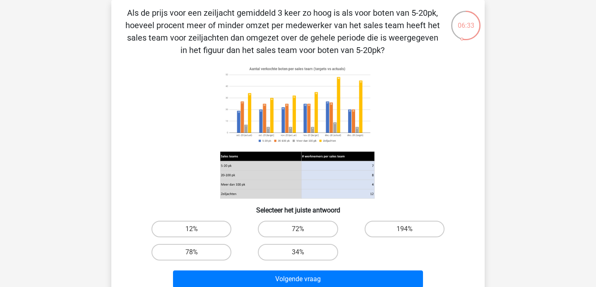
click at [300, 233] on input "72%" at bounding box center [300, 231] width 5 height 5
radio input "true"
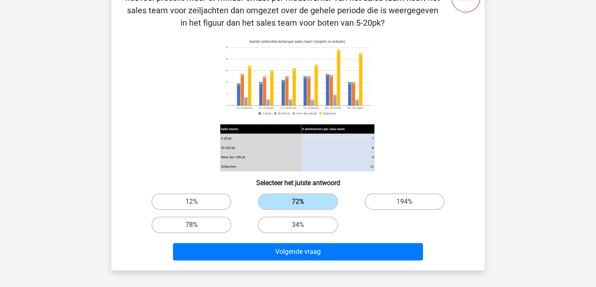
click at [372, 241] on div "Volgende vraag" at bounding box center [298, 250] width 347 height 27
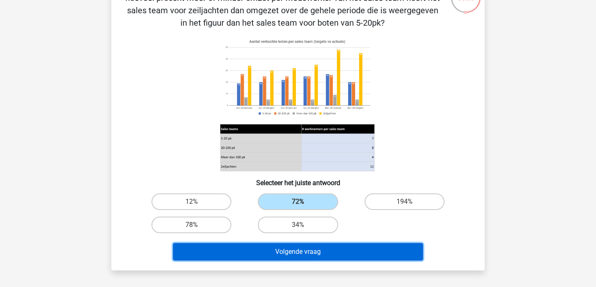
click at [370, 249] on button "Volgende vraag" at bounding box center [298, 251] width 251 height 17
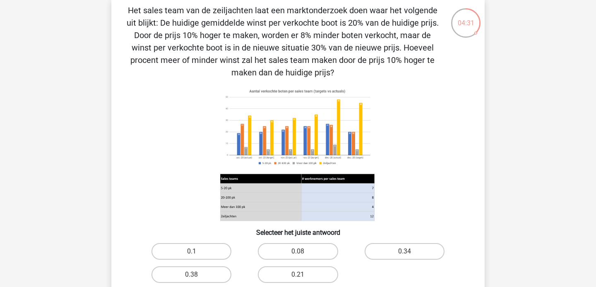
scroll to position [49, 0]
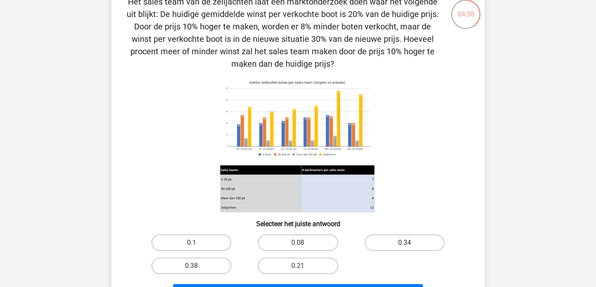
click at [402, 238] on label "0.34" at bounding box center [405, 242] width 80 height 17
click at [405, 243] on input "0.34" at bounding box center [407, 245] width 5 height 5
radio input "true"
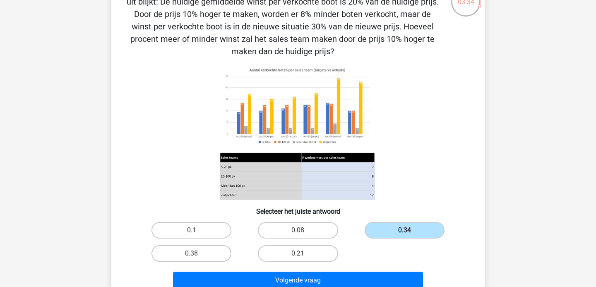
scroll to position [63, 0]
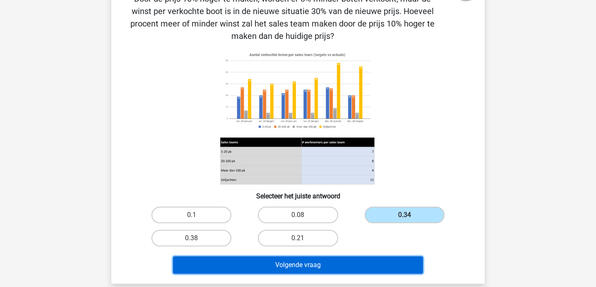
click at [374, 272] on button "Volgende vraag" at bounding box center [298, 264] width 251 height 17
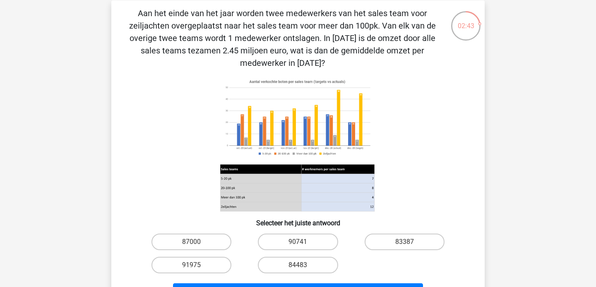
scroll to position [39, 0]
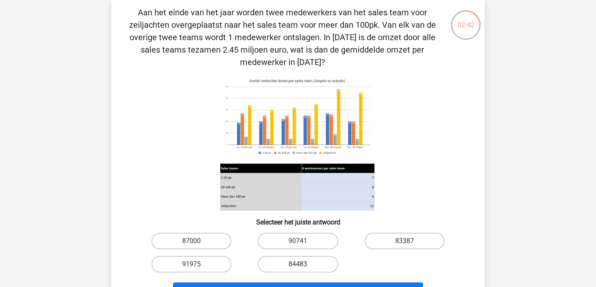
click at [268, 264] on label "84483" at bounding box center [298, 264] width 80 height 17
click at [298, 264] on input "84483" at bounding box center [300, 266] width 5 height 5
radio input "true"
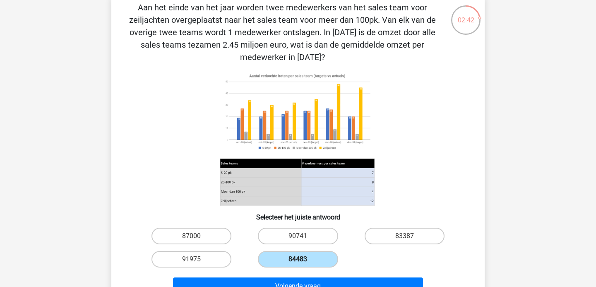
scroll to position [44, 0]
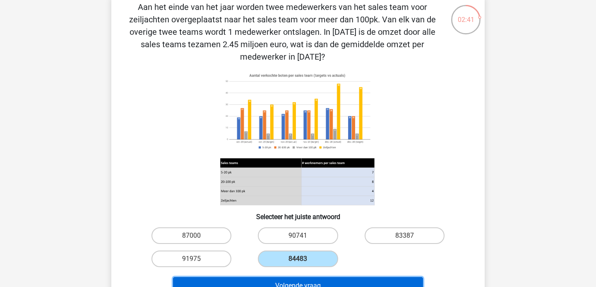
click at [277, 278] on button "Volgende vraag" at bounding box center [298, 285] width 251 height 17
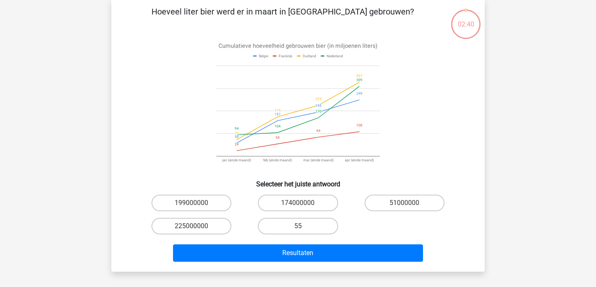
scroll to position [0, 0]
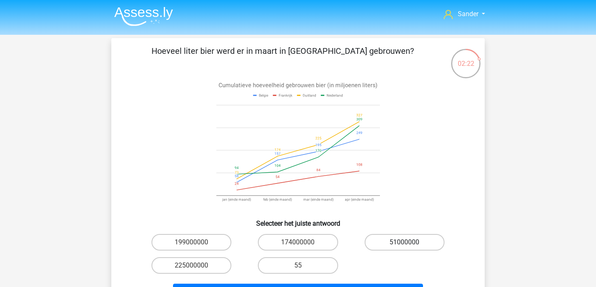
click at [408, 249] on label "51000000" at bounding box center [405, 242] width 80 height 17
click at [408, 248] on input "51000000" at bounding box center [407, 244] width 5 height 5
radio input "true"
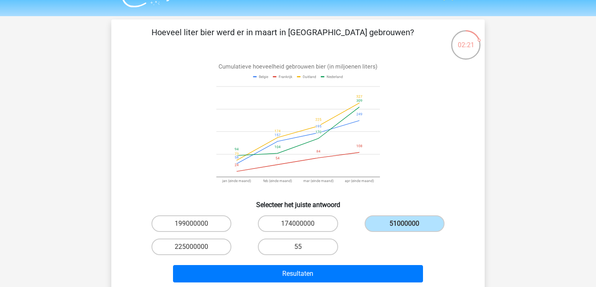
scroll to position [19, 0]
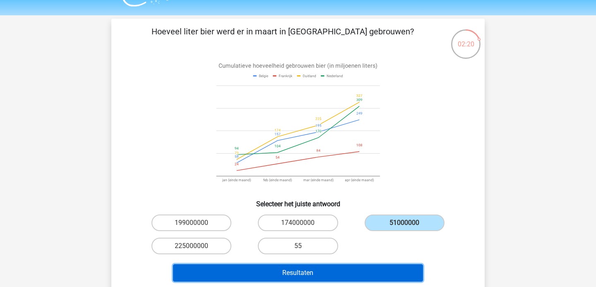
click at [366, 268] on button "Resultaten" at bounding box center [298, 272] width 251 height 17
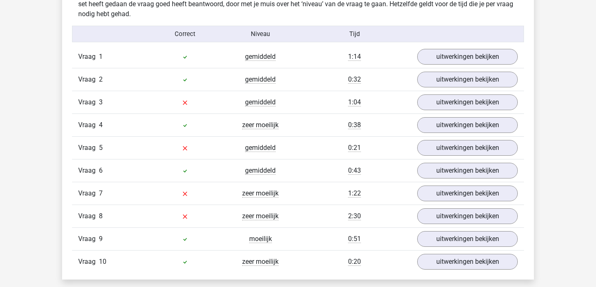
scroll to position [506, 0]
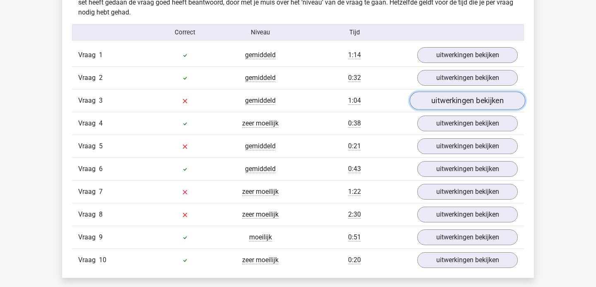
click at [437, 104] on link "uitwerkingen bekijken" at bounding box center [468, 101] width 116 height 18
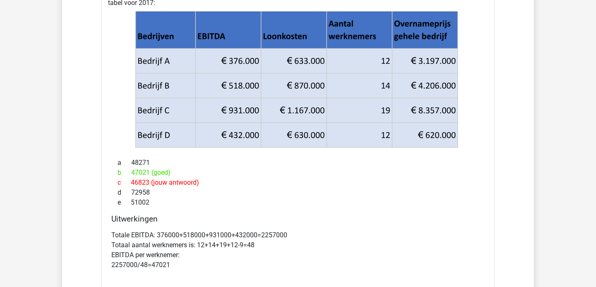
scroll to position [588, 0]
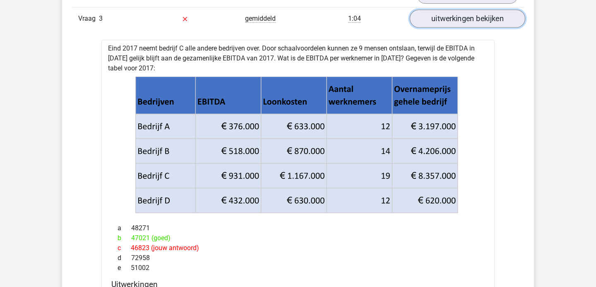
click at [479, 17] on link "uitwerkingen bekijken" at bounding box center [468, 19] width 116 height 18
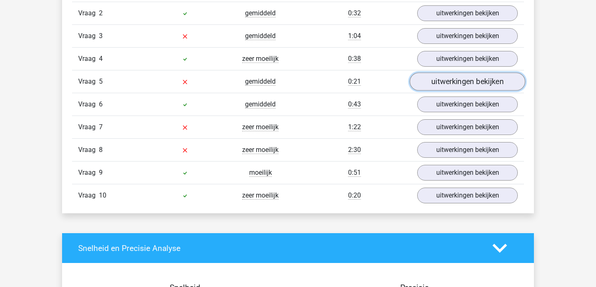
click at [463, 81] on link "uitwerkingen bekijken" at bounding box center [468, 81] width 116 height 18
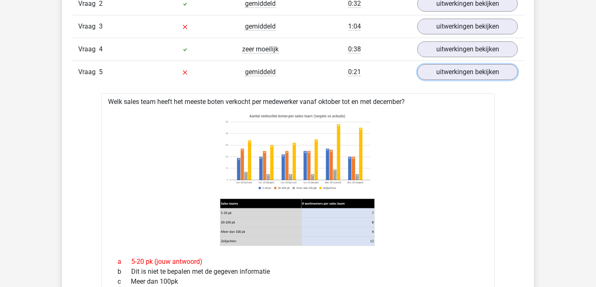
scroll to position [579, 0]
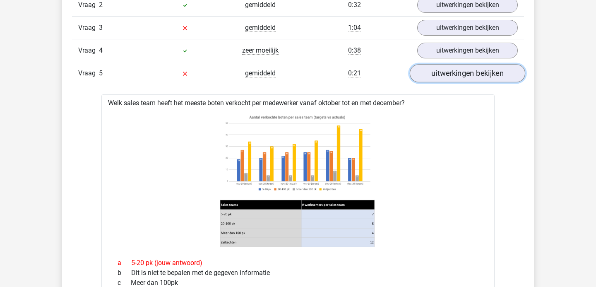
click at [463, 78] on link "uitwerkingen bekijken" at bounding box center [468, 73] width 116 height 18
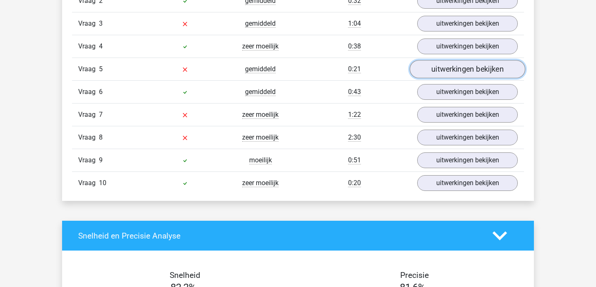
scroll to position [583, 0]
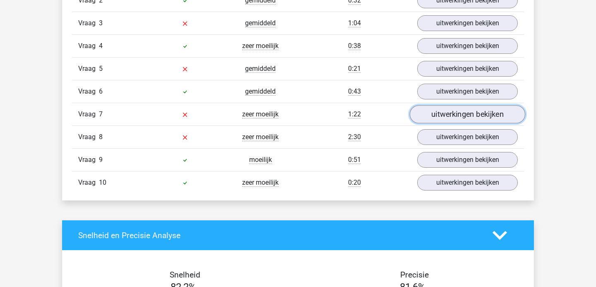
click at [449, 116] on link "uitwerkingen bekijken" at bounding box center [468, 114] width 116 height 18
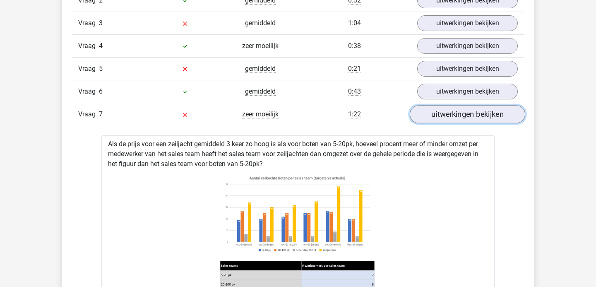
click at [449, 116] on link "uitwerkingen bekijken" at bounding box center [468, 114] width 116 height 18
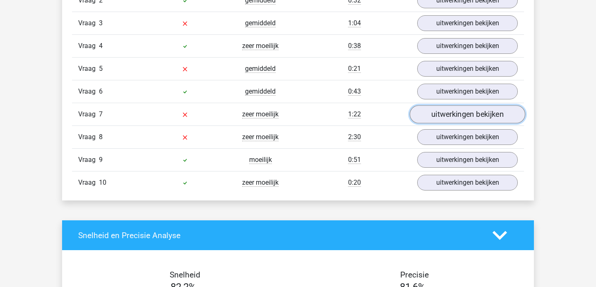
click at [449, 116] on link "uitwerkingen bekijken" at bounding box center [468, 114] width 116 height 18
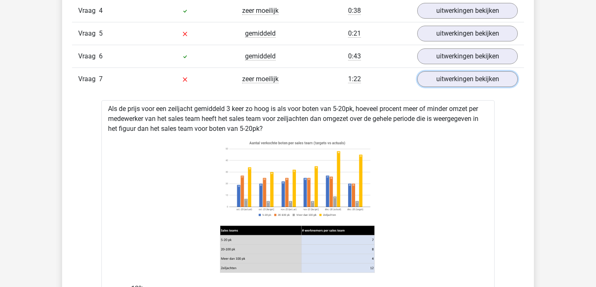
scroll to position [617, 0]
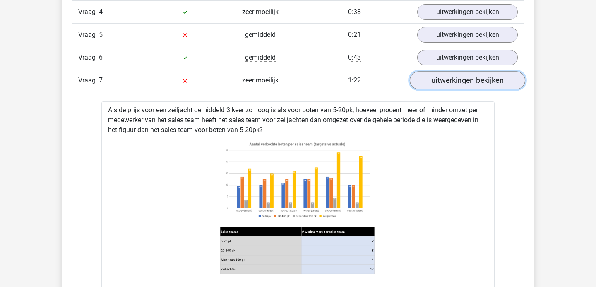
click at [463, 82] on link "uitwerkingen bekijken" at bounding box center [468, 80] width 116 height 18
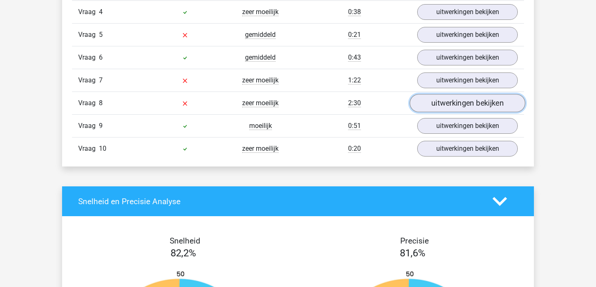
click at [454, 100] on link "uitwerkingen bekijken" at bounding box center [468, 103] width 116 height 18
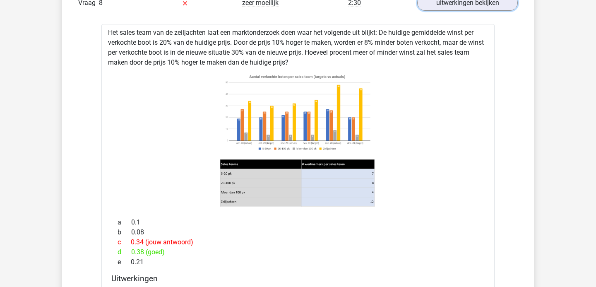
scroll to position [679, 0]
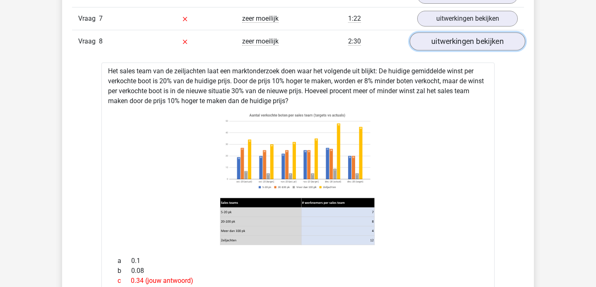
click at [454, 45] on link "uitwerkingen bekijken" at bounding box center [468, 41] width 116 height 18
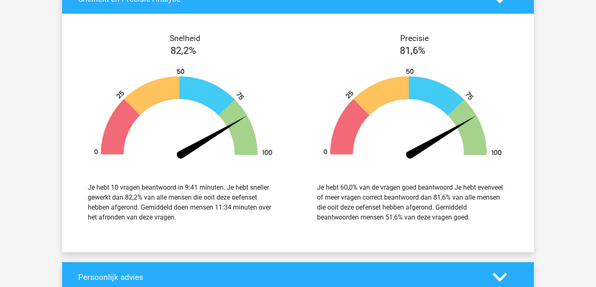
scroll to position [1102, 0]
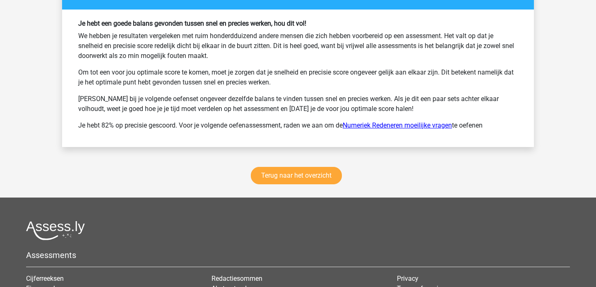
click at [426, 128] on link "Numeriek Redeneren moeilijke vragen" at bounding box center [397, 125] width 109 height 8
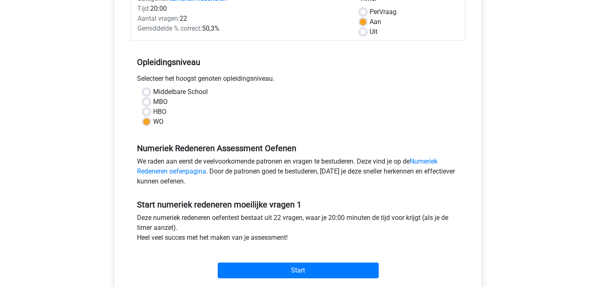
scroll to position [175, 0]
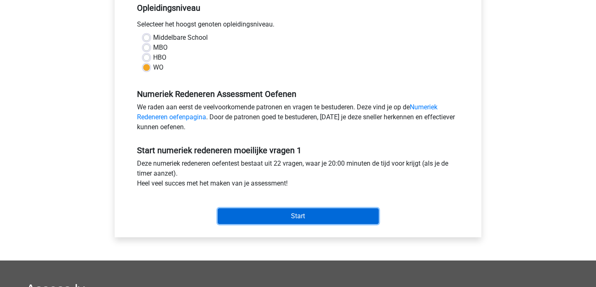
click at [349, 212] on input "Start" at bounding box center [298, 216] width 161 height 16
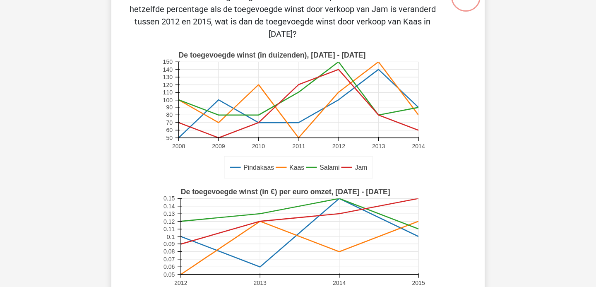
scroll to position [26, 0]
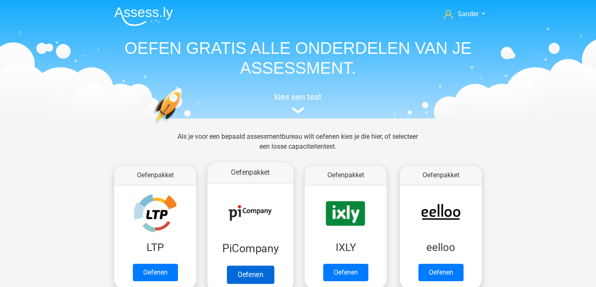
scroll to position [106, 0]
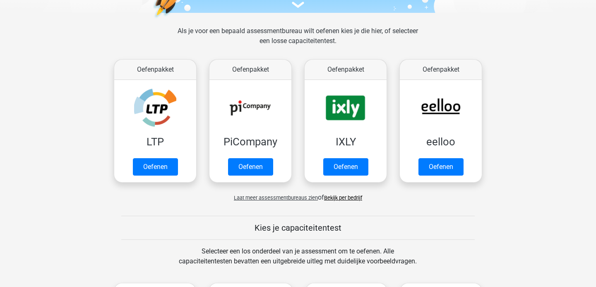
click at [272, 200] on span "Laat meer assessmentbureaus zien" at bounding box center [276, 198] width 84 height 6
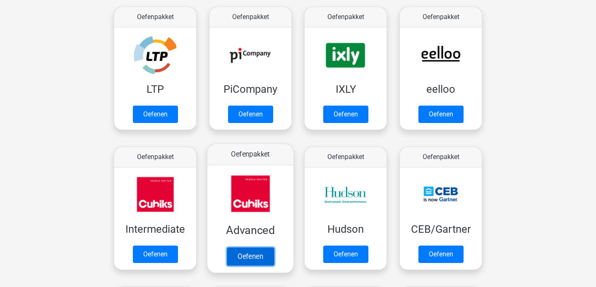
click at [253, 247] on link "Oefenen" at bounding box center [250, 256] width 47 height 18
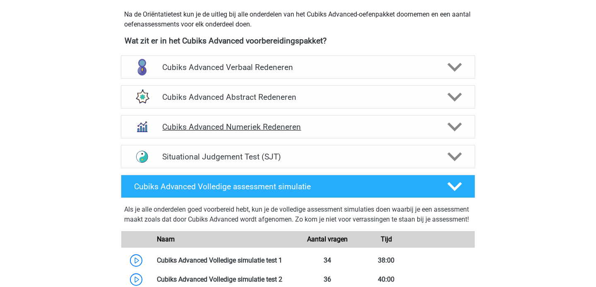
scroll to position [288, 0]
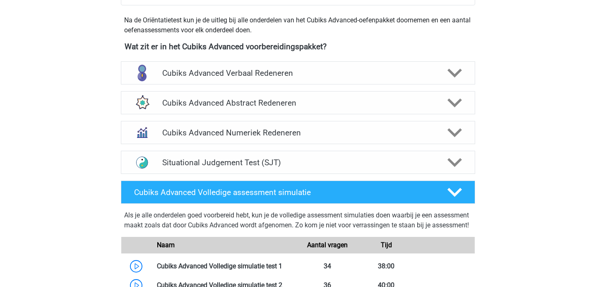
click at [260, 119] on div "Cubiks Advanced Numeriek Redeneren Er zijn verschillende soorten patronen te he…" at bounding box center [298, 133] width 387 height 30
click at [260, 132] on h4 "Cubiks Advanced Numeriek Redeneren" at bounding box center [297, 133] width 271 height 10
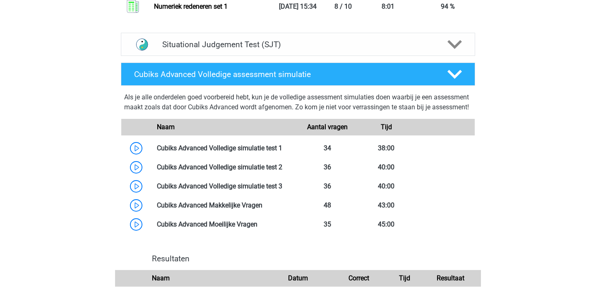
scroll to position [882, 0]
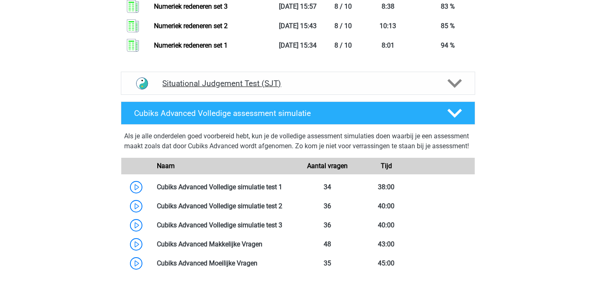
click at [270, 86] on h4 "Situational Judgement Test (SJT)" at bounding box center [297, 84] width 271 height 10
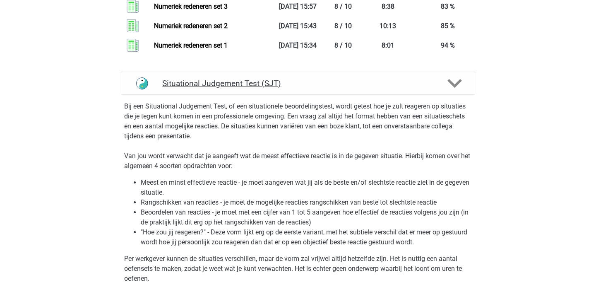
click at [270, 88] on div "Situational Judgement Test (SJT)" at bounding box center [298, 83] width 355 height 23
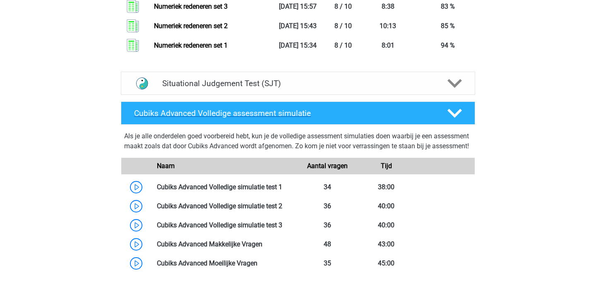
click at [276, 115] on h4 "Cubiks Advanced Volledige assessment simulatie" at bounding box center [284, 114] width 300 height 10
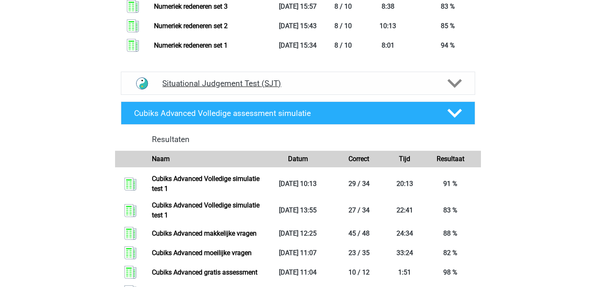
click at [274, 89] on div "Situational Judgement Test (SJT)" at bounding box center [298, 83] width 355 height 23
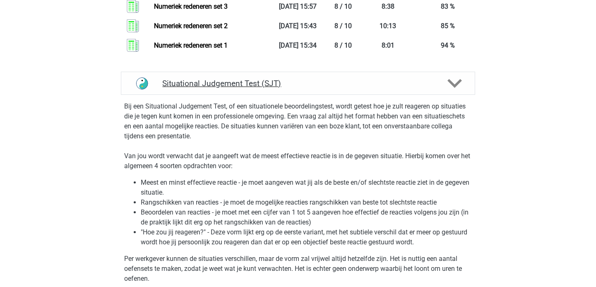
scroll to position [878, 0]
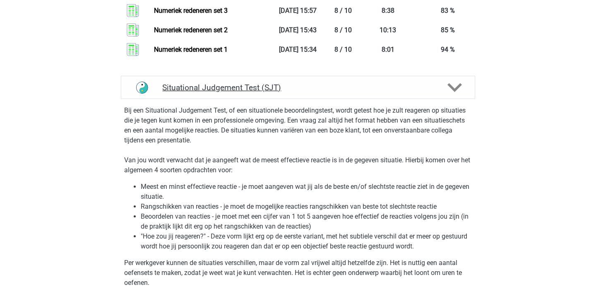
click at [274, 89] on h4 "Situational Judgement Test (SJT)" at bounding box center [297, 88] width 271 height 10
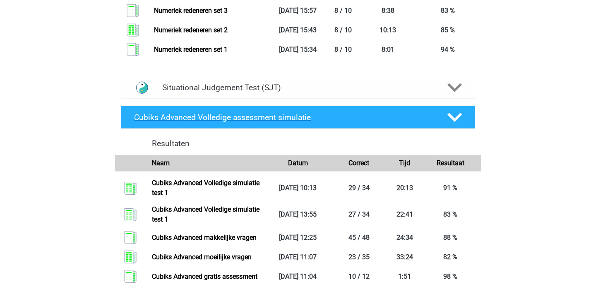
click at [277, 120] on h4 "Cubiks Advanced Volledige assessment simulatie" at bounding box center [284, 118] width 300 height 10
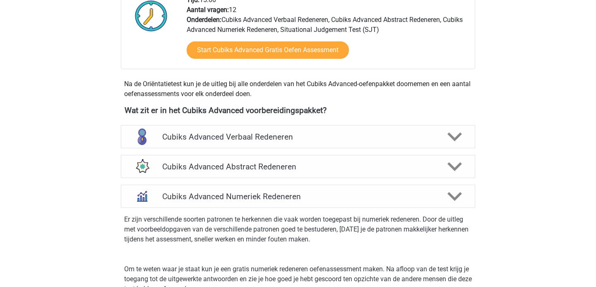
scroll to position [224, 0]
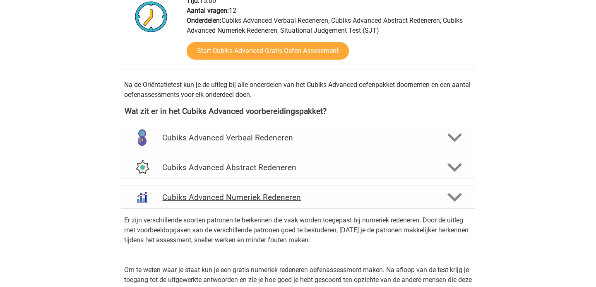
click at [282, 200] on h4 "Cubiks Advanced Numeriek Redeneren" at bounding box center [297, 198] width 271 height 10
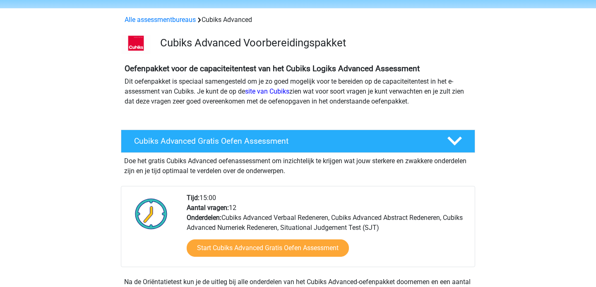
scroll to position [20, 0]
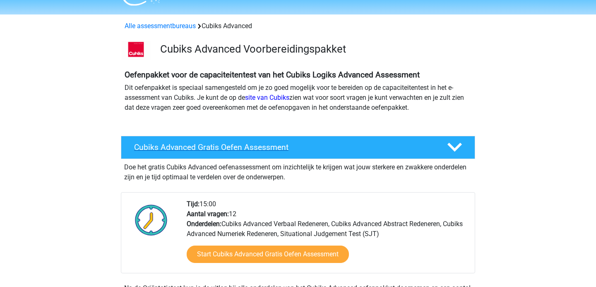
click at [283, 150] on h4 "Cubiks Advanced Gratis Oefen Assessment" at bounding box center [284, 147] width 300 height 10
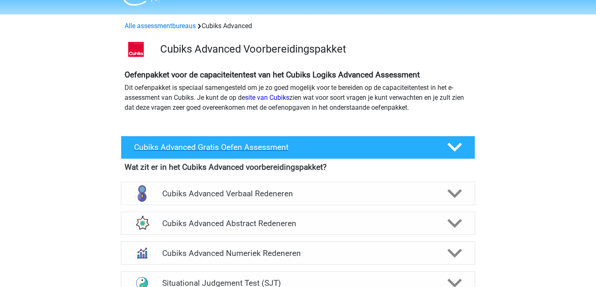
click at [283, 150] on h4 "Cubiks Advanced Gratis Oefen Assessment" at bounding box center [284, 147] width 300 height 10
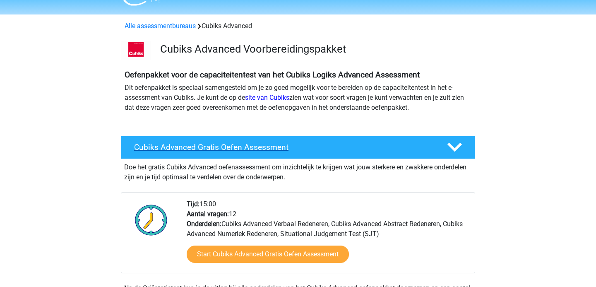
click at [283, 150] on h4 "Cubiks Advanced Gratis Oefen Assessment" at bounding box center [284, 147] width 300 height 10
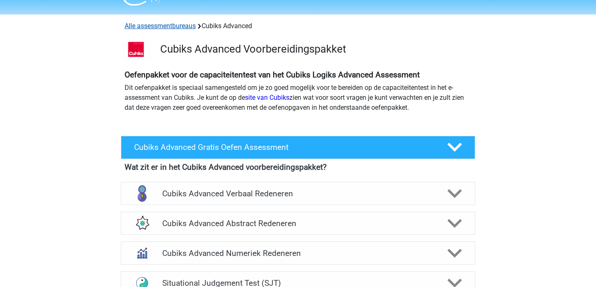
click at [179, 29] on link "Alle assessmentbureaus" at bounding box center [160, 26] width 71 height 8
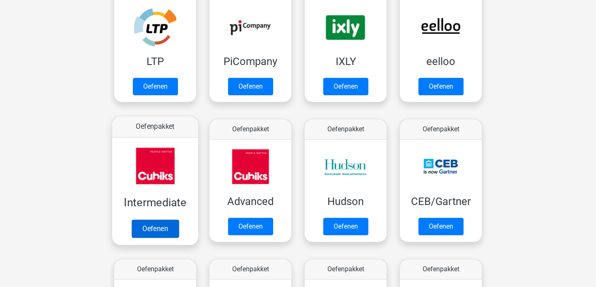
scroll to position [187, 0]
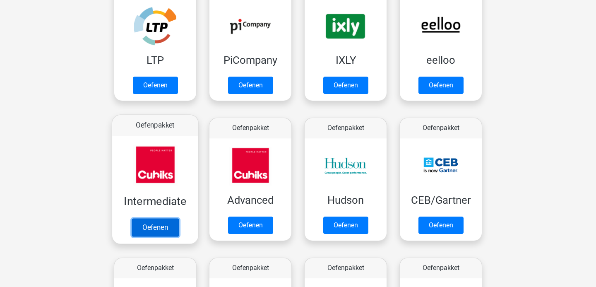
click at [165, 218] on link "Oefenen" at bounding box center [155, 227] width 47 height 18
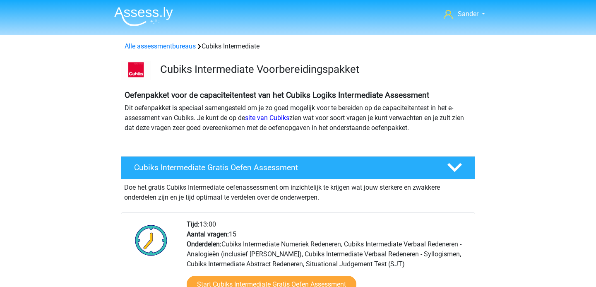
click at [178, 51] on div "Alle assessmentbureaus Cubiks Intermediate" at bounding box center [297, 45] width 393 height 20
click at [178, 47] on link "Alle assessmentbureaus" at bounding box center [160, 46] width 71 height 8
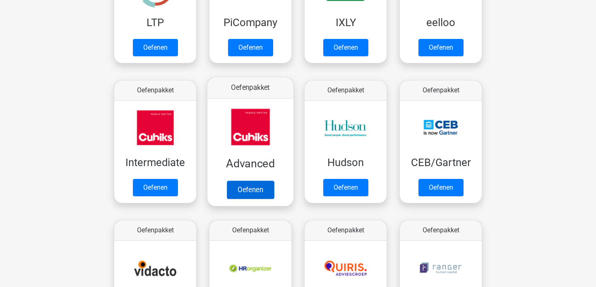
scroll to position [239, 0]
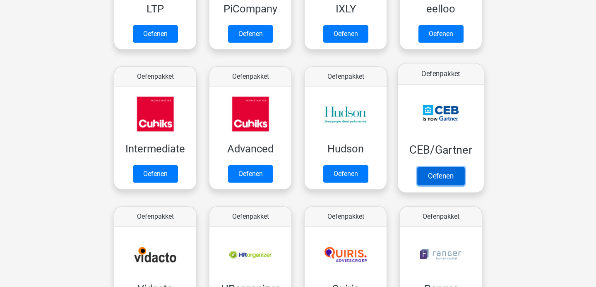
click at [427, 167] on link "Oefenen" at bounding box center [441, 176] width 47 height 18
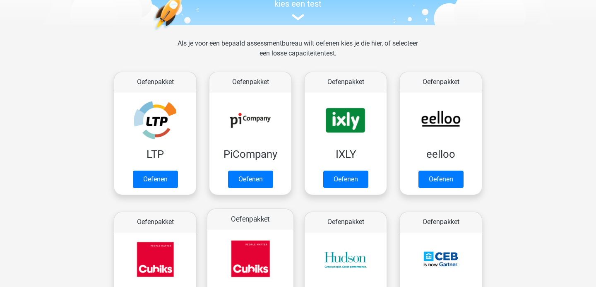
scroll to position [0, 0]
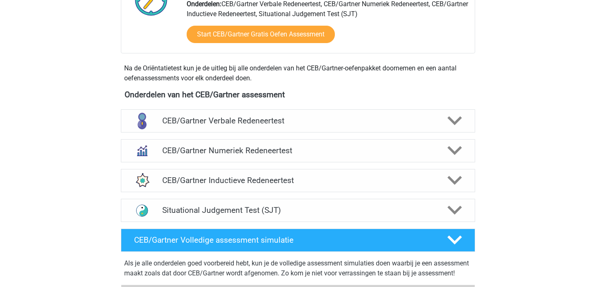
scroll to position [216, 0]
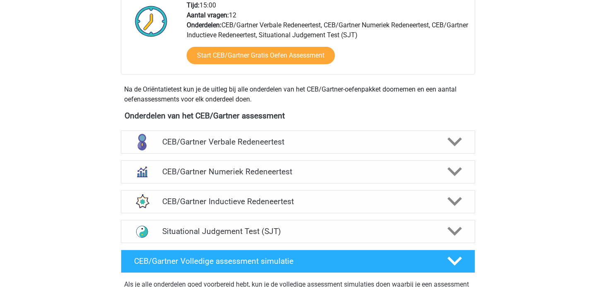
click at [293, 130] on div "CEB/Gartner Verbale Redeneertest Bij het onderdeel Verbaal Redeneren (ook wel d…" at bounding box center [298, 142] width 387 height 30
click at [293, 142] on h4 "CEB/Gartner Verbale Redeneertest" at bounding box center [297, 142] width 271 height 10
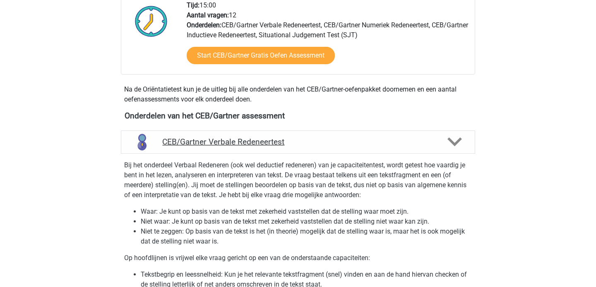
click at [293, 142] on h4 "CEB/Gartner Verbale Redeneertest" at bounding box center [297, 142] width 271 height 10
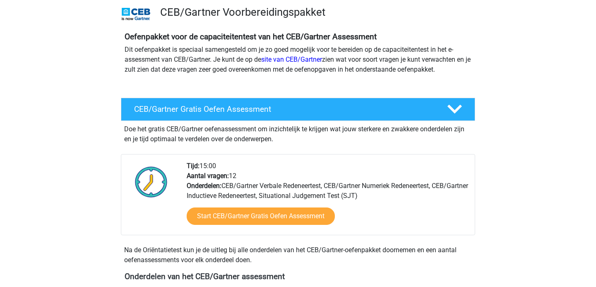
scroll to position [0, 0]
